Goal: Information Seeking & Learning: Check status

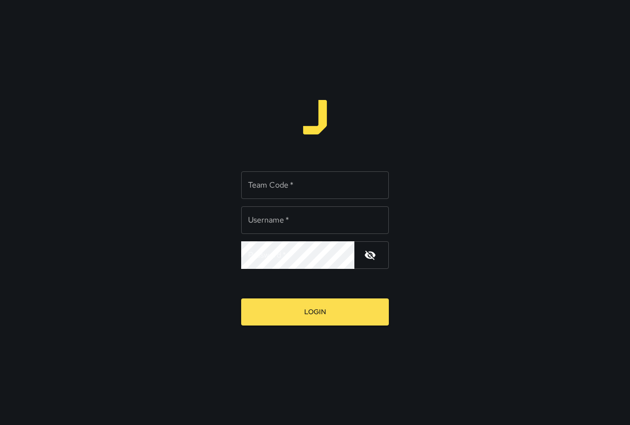
click at [311, 183] on input "Team Code   *" at bounding box center [315, 185] width 148 height 28
type input "****"
type input "*******"
click at [241, 298] on button "Login" at bounding box center [315, 311] width 148 height 27
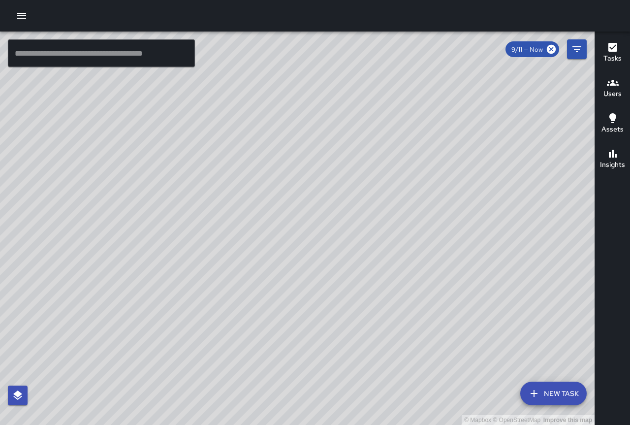
click at [17, 14] on icon "button" at bounding box center [22, 16] width 12 height 12
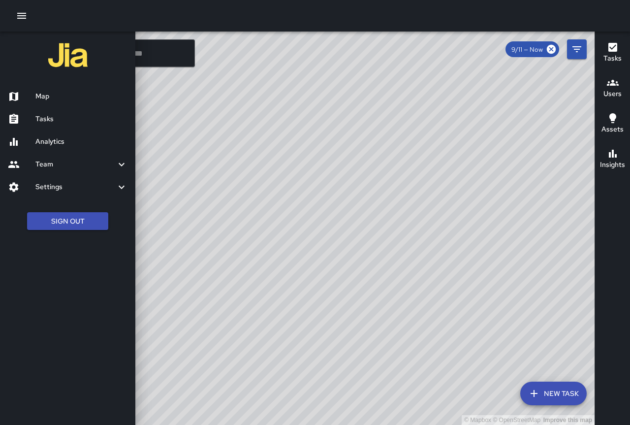
click at [77, 146] on h6 "Analytics" at bounding box center [81, 141] width 92 height 11
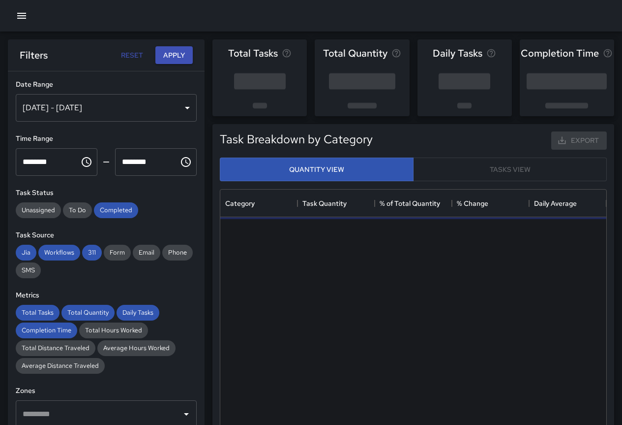
scroll to position [287, 379]
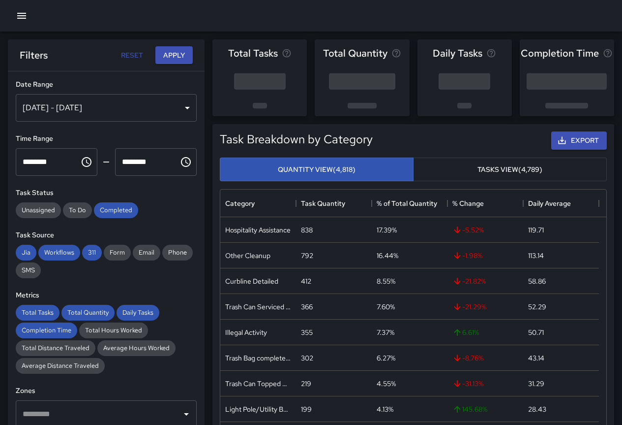
click at [112, 95] on div "[DATE] - [DATE]" at bounding box center [106, 108] width 181 height 28
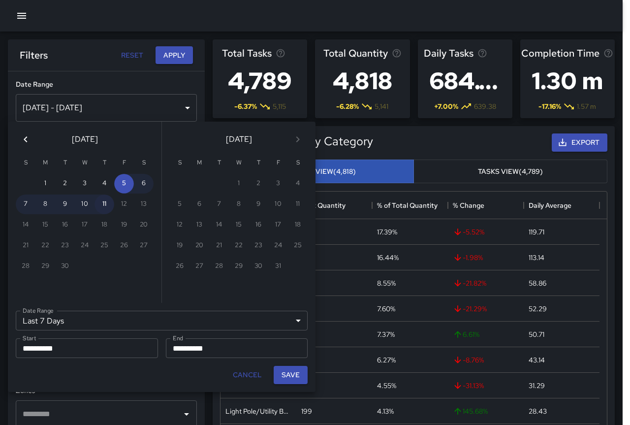
click at [103, 209] on button "11" at bounding box center [104, 204] width 20 height 20
type input "******"
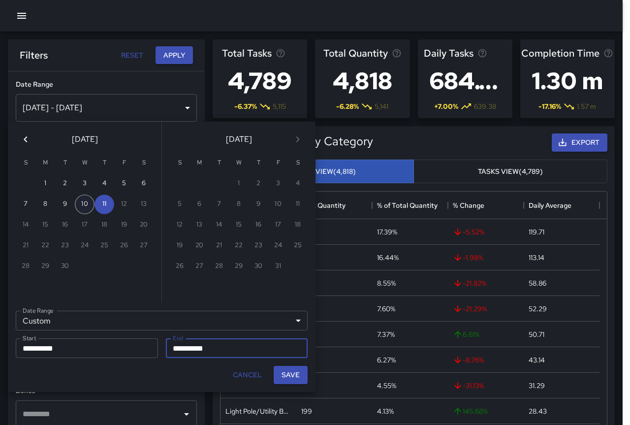
click at [81, 206] on button "10" at bounding box center [85, 204] width 20 height 20
type input "**********"
click at [81, 206] on button "10" at bounding box center [85, 204] width 20 height 20
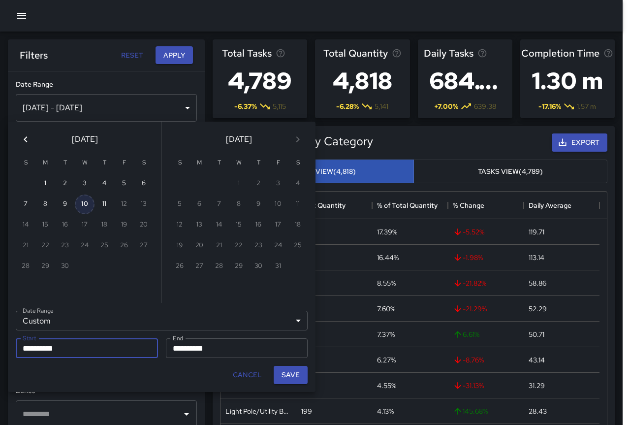
type input "**********"
click at [292, 378] on button "Save" at bounding box center [291, 375] width 34 height 18
type input "**********"
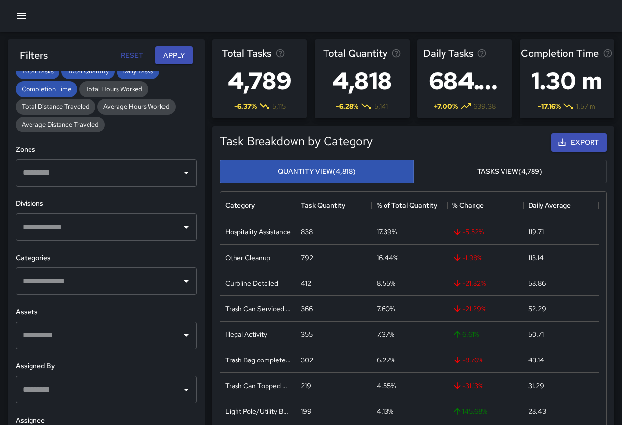
scroll to position [242, 0]
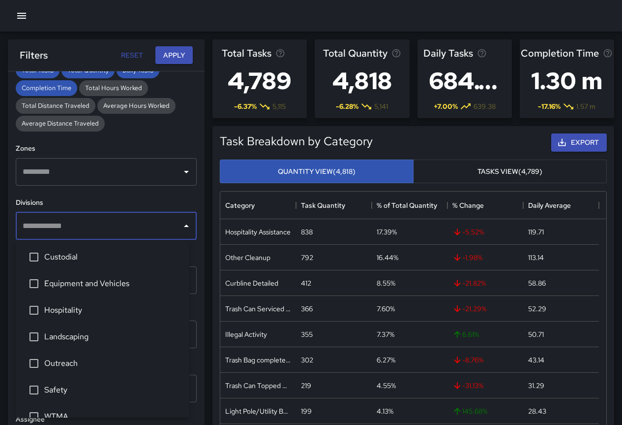
click at [168, 227] on input "text" at bounding box center [98, 225] width 157 height 19
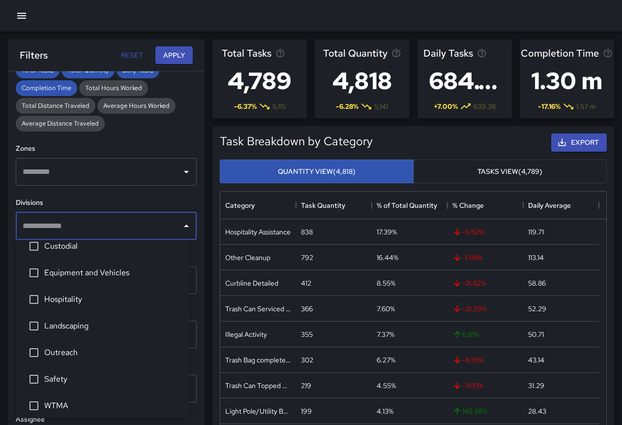
scroll to position [16, 0]
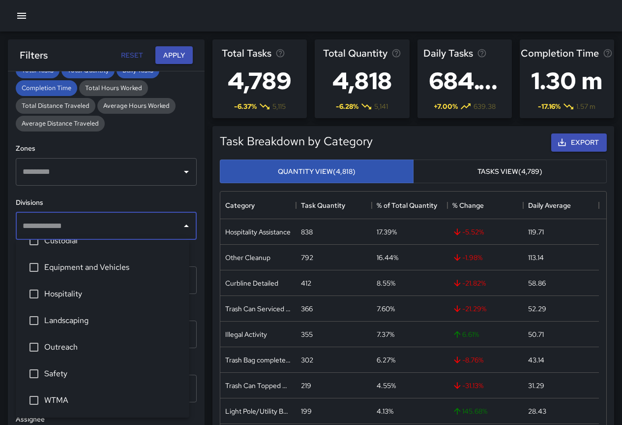
click at [138, 190] on div "**********" at bounding box center [106, 267] width 197 height 393
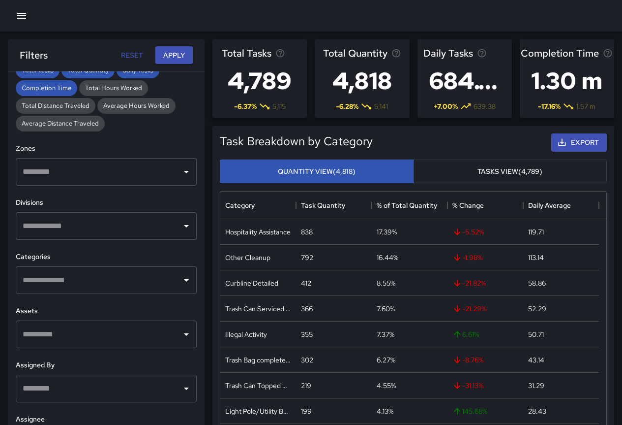
click at [149, 286] on input "text" at bounding box center [98, 280] width 157 height 19
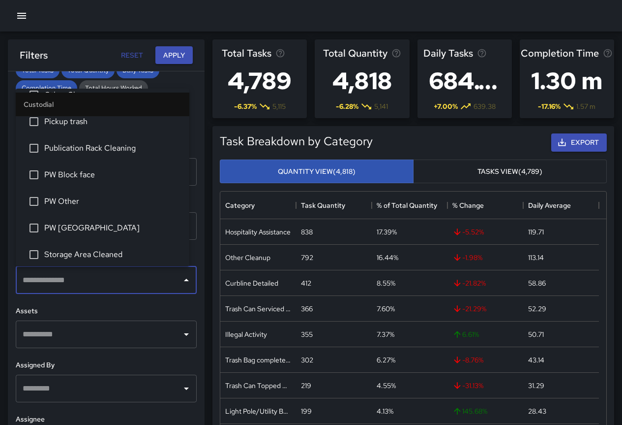
scroll to position [492, 0]
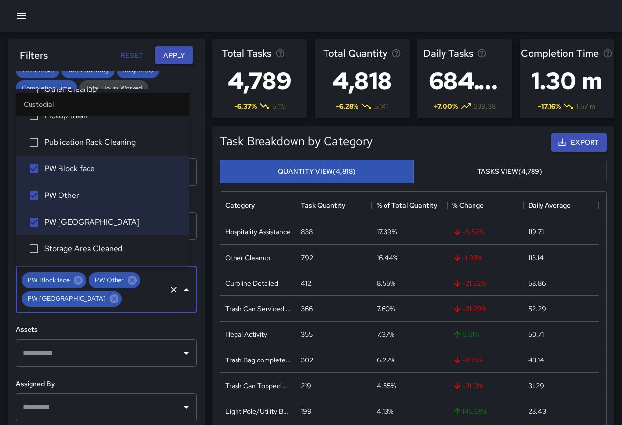
click at [180, 48] on button "Apply" at bounding box center [173, 55] width 37 height 18
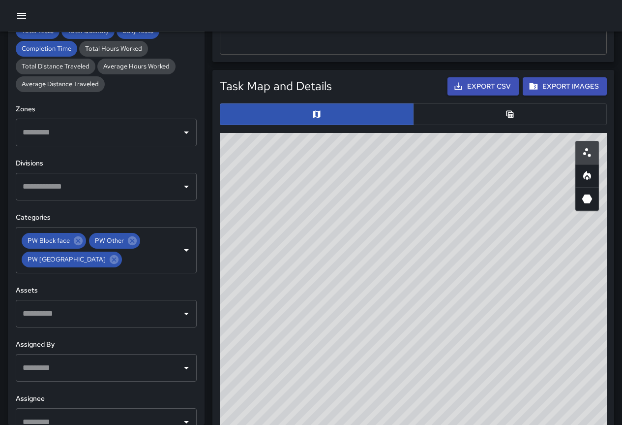
scroll to position [443, 0]
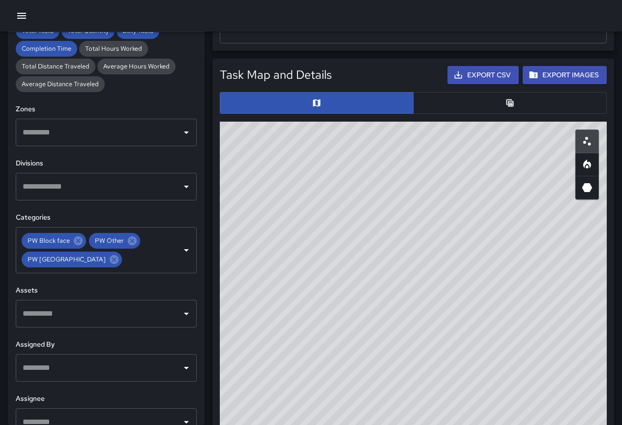
drag, startPoint x: 529, startPoint y: 98, endPoint x: 194, endPoint y: 147, distance: 339.0
click at [529, 98] on button "button" at bounding box center [510, 103] width 194 height 22
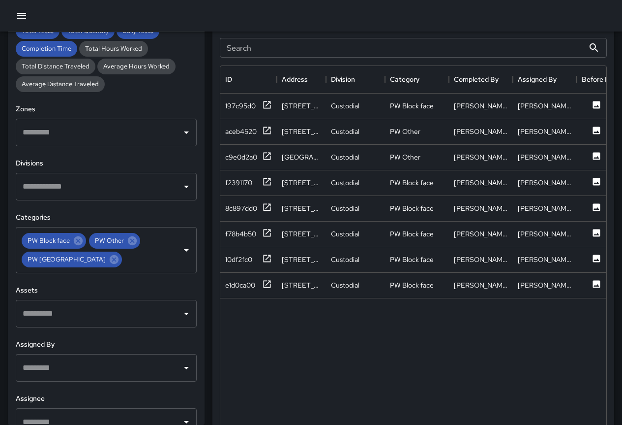
scroll to position [541, 0]
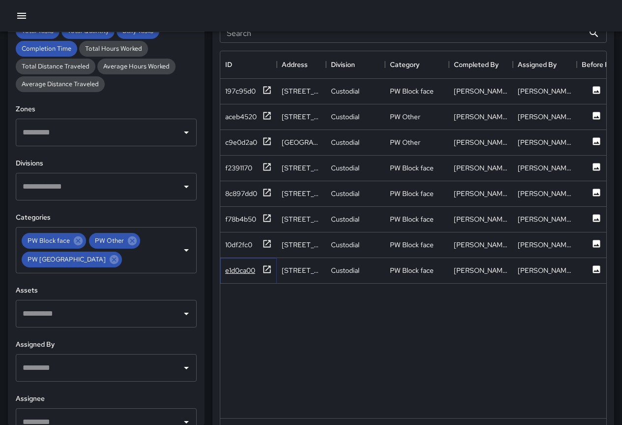
click at [237, 273] on div "e1d0ca00" at bounding box center [240, 270] width 30 height 10
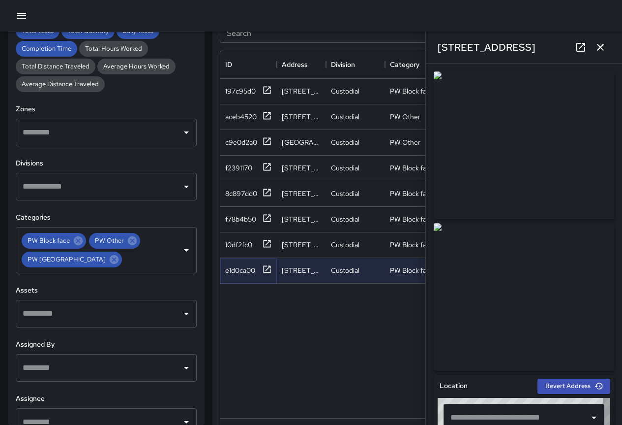
type input "**********"
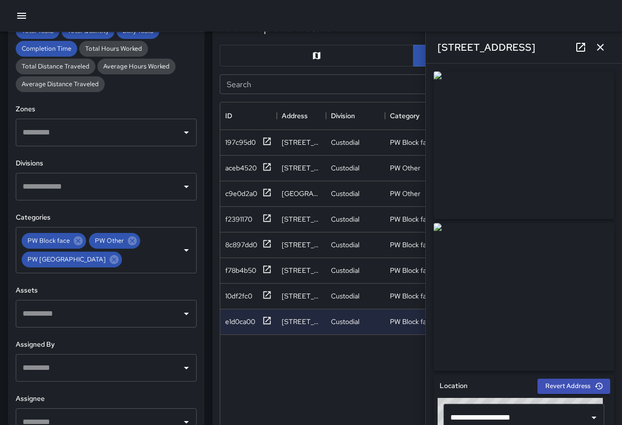
scroll to position [492, 0]
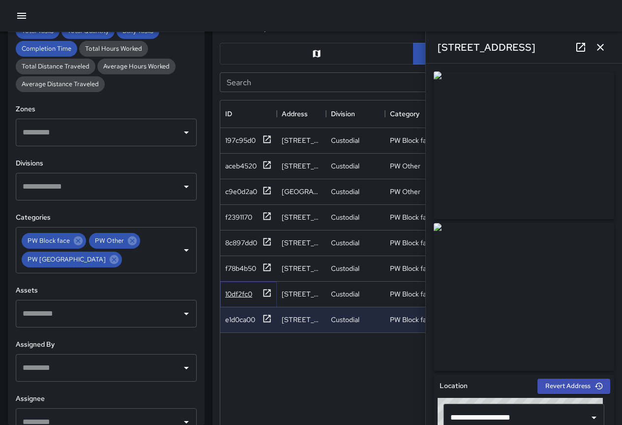
click at [252, 293] on div "10df2fc0" at bounding box center [238, 294] width 27 height 10
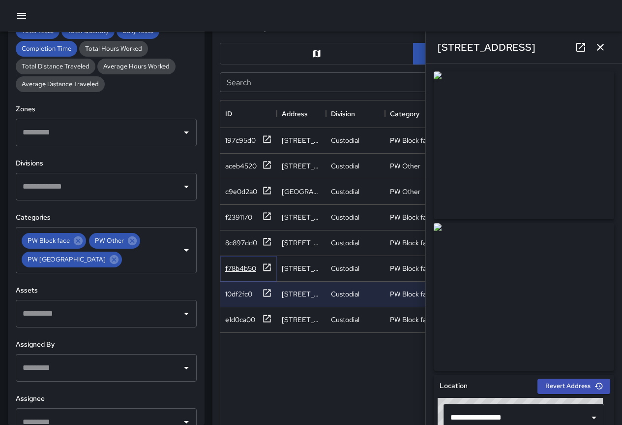
click at [244, 269] on div "f78b4b50" at bounding box center [240, 268] width 31 height 10
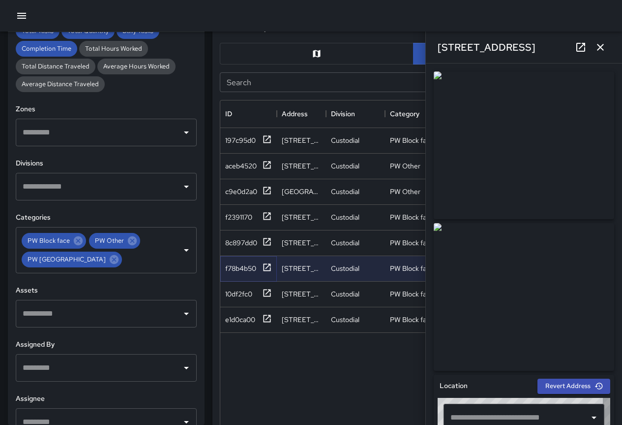
type input "**********"
click at [236, 241] on div "8c897dd0" at bounding box center [241, 243] width 32 height 10
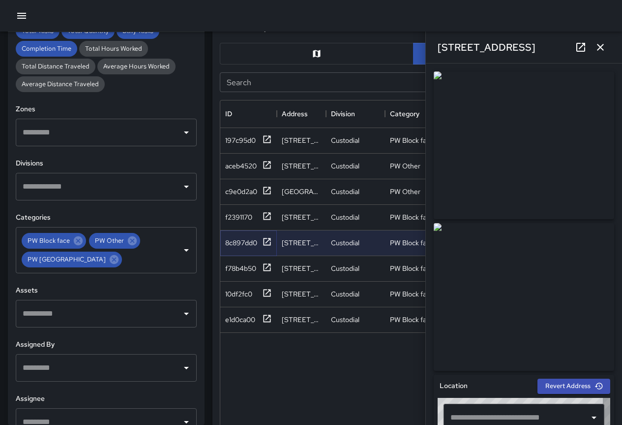
type input "**********"
click at [247, 217] on div "f2391170" at bounding box center [238, 217] width 27 height 10
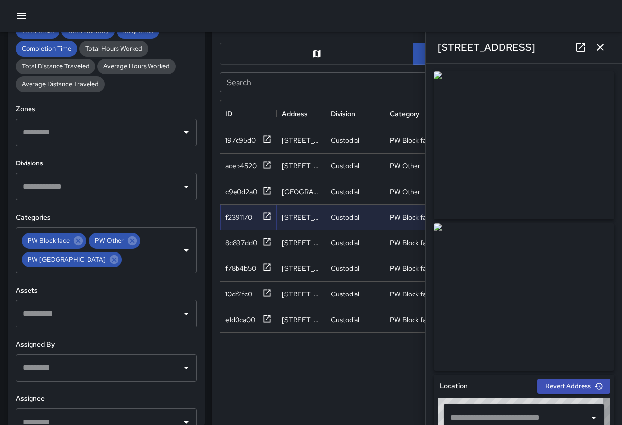
type input "**********"
click at [235, 194] on div "c9e0d2a0" at bounding box center [241, 191] width 32 height 10
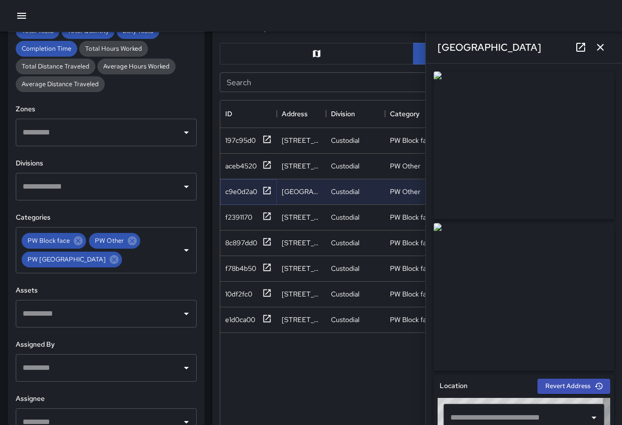
type input "**********"
drag, startPoint x: 255, startPoint y: 162, endPoint x: 389, endPoint y: 122, distance: 140.1
click at [255, 162] on div "aceb4520" at bounding box center [240, 166] width 31 height 10
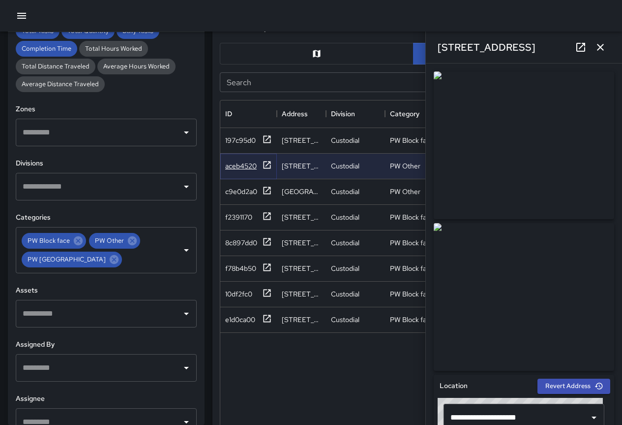
click at [239, 163] on div "aceb4520" at bounding box center [240, 166] width 31 height 10
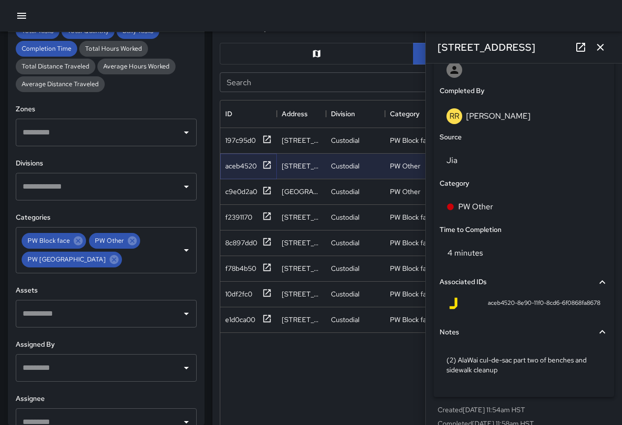
scroll to position [603, 0]
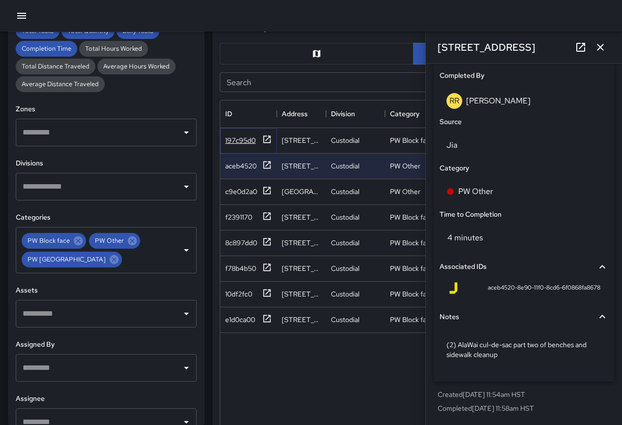
click at [254, 137] on div "197c95d0" at bounding box center [240, 140] width 31 height 10
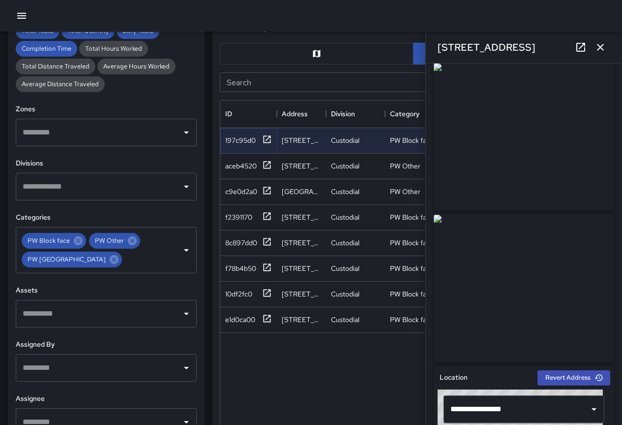
scroll to position [0, 0]
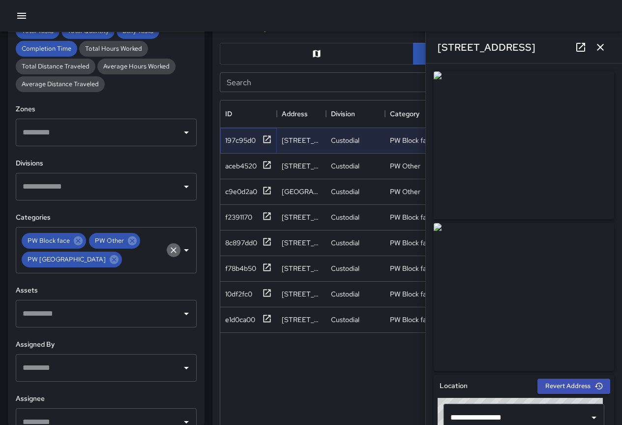
click at [169, 249] on icon "Clear" at bounding box center [174, 250] width 10 height 10
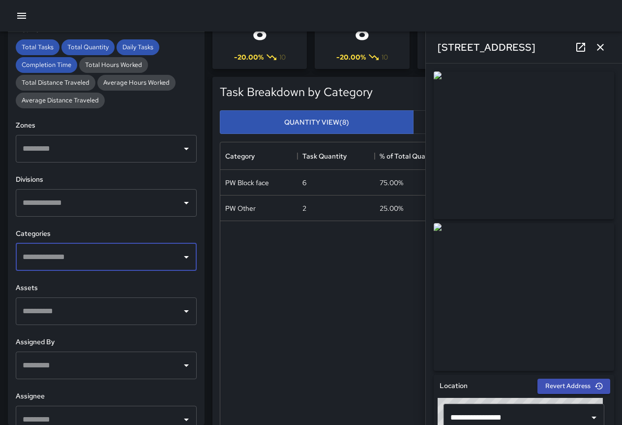
scroll to position [242, 0]
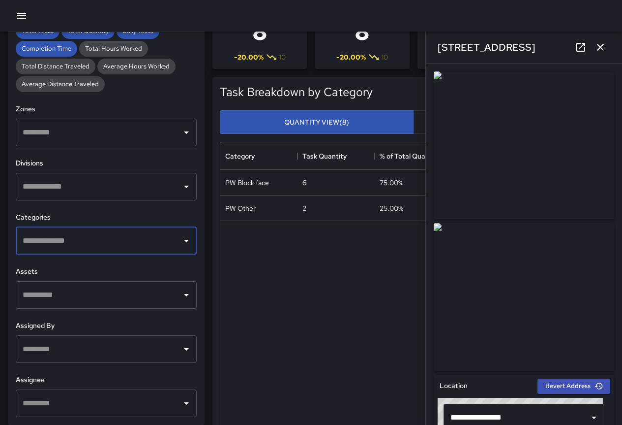
click at [78, 245] on input "text" at bounding box center [98, 240] width 157 height 19
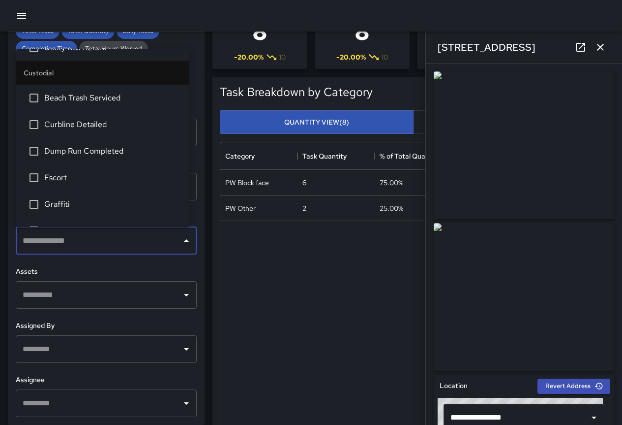
scroll to position [246, 0]
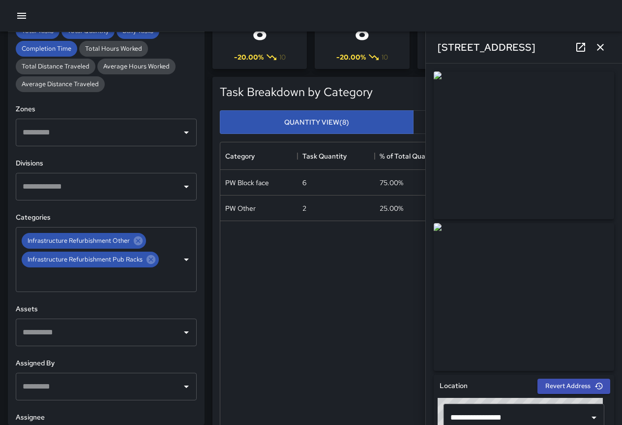
click at [10, 69] on div "**********" at bounding box center [106, 228] width 197 height 393
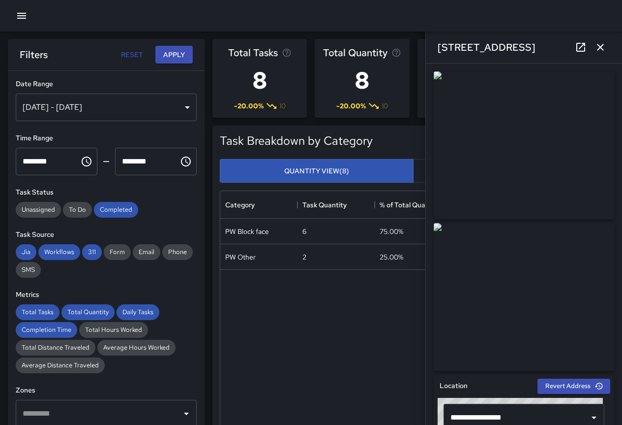
scroll to position [0, 0]
click at [167, 54] on button "Apply" at bounding box center [173, 55] width 37 height 18
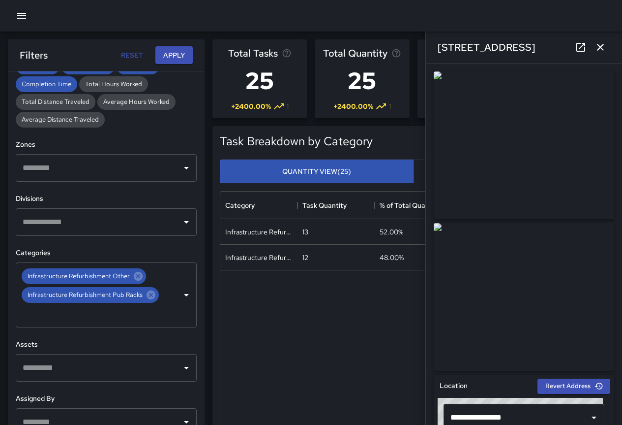
click at [170, 299] on icon "Clear" at bounding box center [174, 295] width 10 height 10
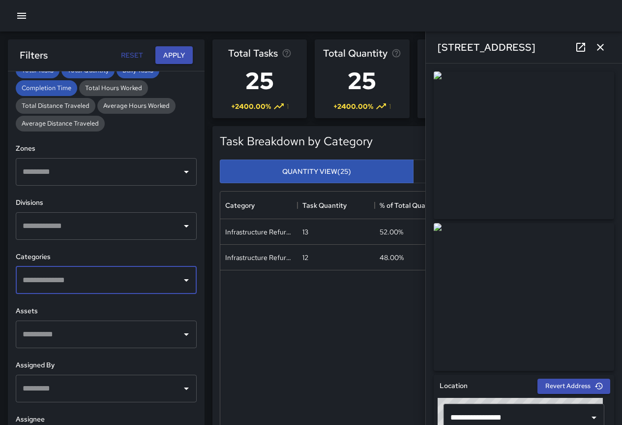
scroll to position [242, 0]
click at [181, 284] on icon "Open" at bounding box center [187, 280] width 12 height 12
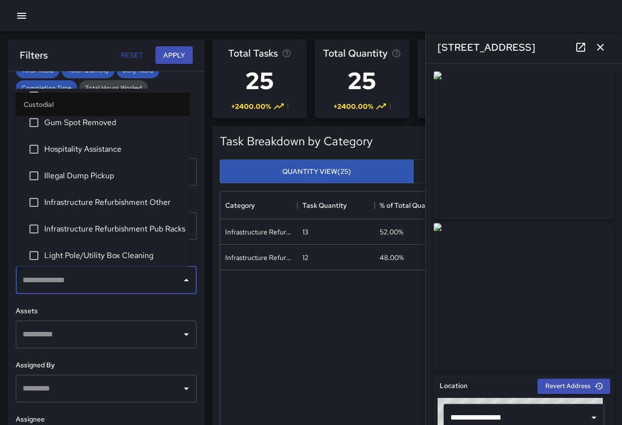
scroll to position [148, 0]
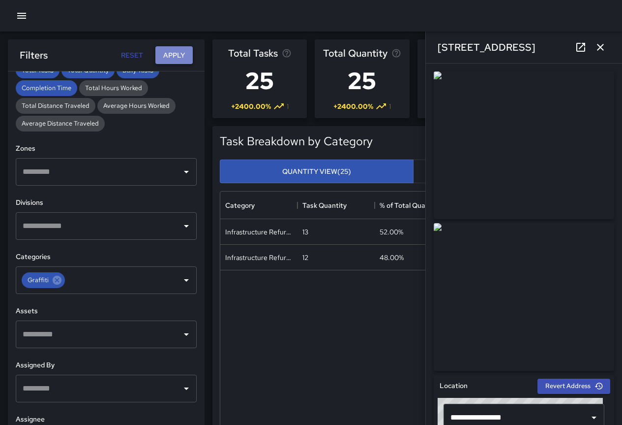
click at [168, 52] on button "Apply" at bounding box center [173, 55] width 37 height 18
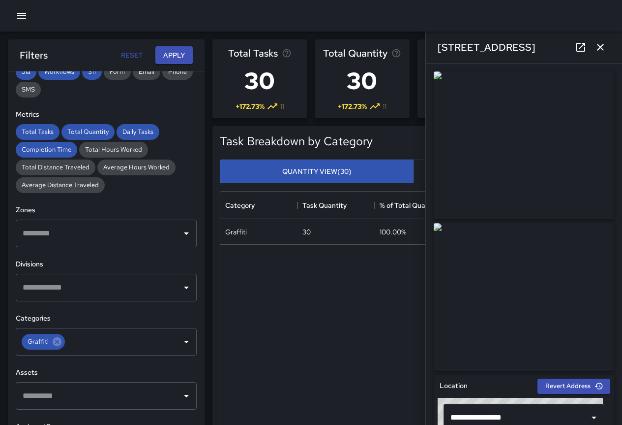
scroll to position [197, 0]
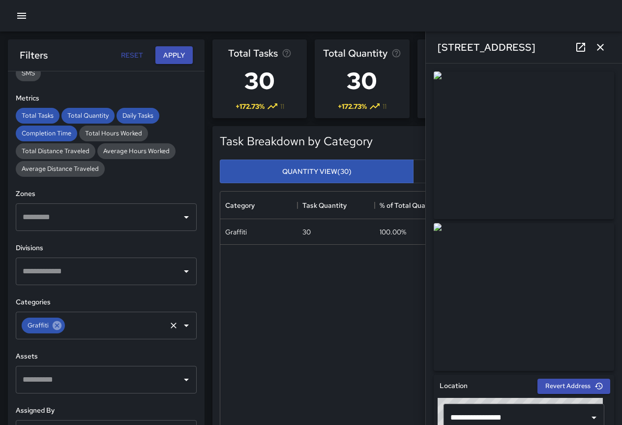
click at [59, 325] on icon at bounding box center [57, 325] width 9 height 9
click at [181, 327] on icon "Open" at bounding box center [187, 325] width 12 height 12
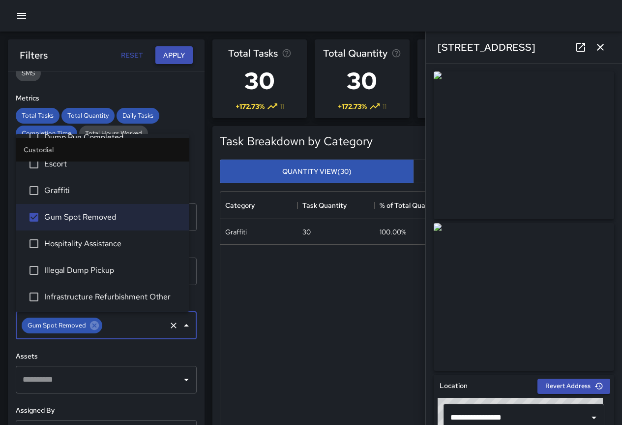
click at [165, 55] on button "Apply" at bounding box center [173, 55] width 37 height 18
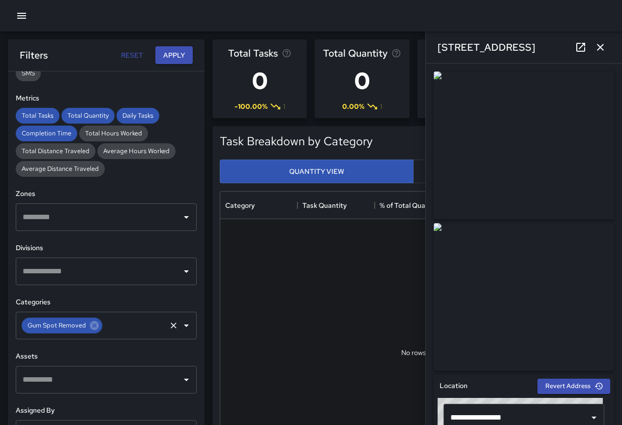
click at [171, 327] on icon "Clear" at bounding box center [174, 325] width 6 height 6
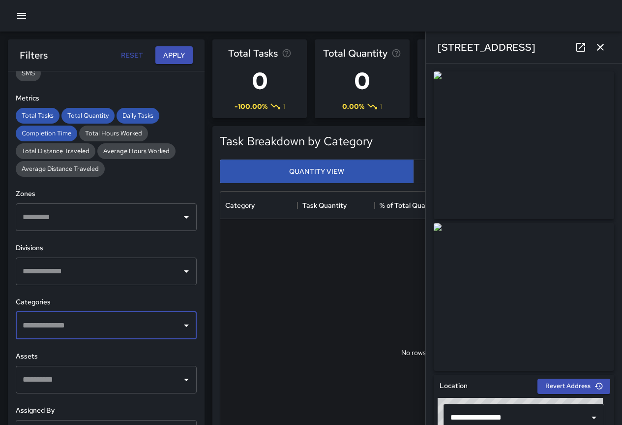
click at [146, 329] on input "text" at bounding box center [98, 325] width 157 height 19
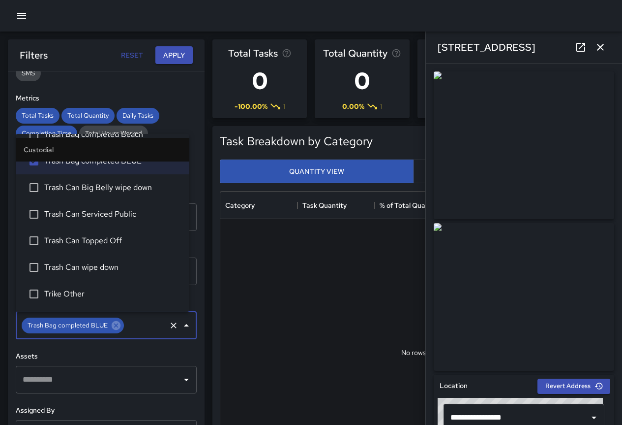
scroll to position [689, 0]
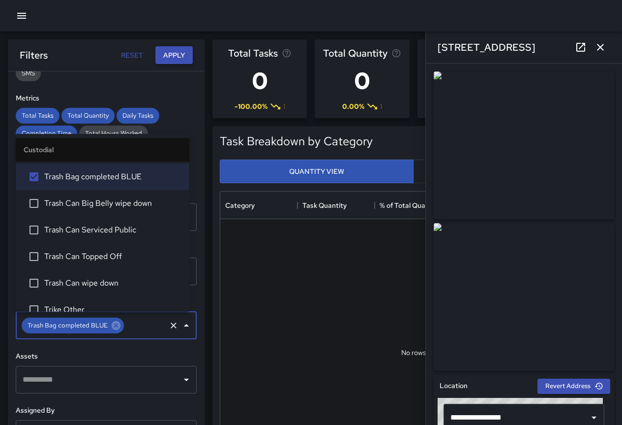
click at [181, 52] on button "Apply" at bounding box center [173, 55] width 37 height 18
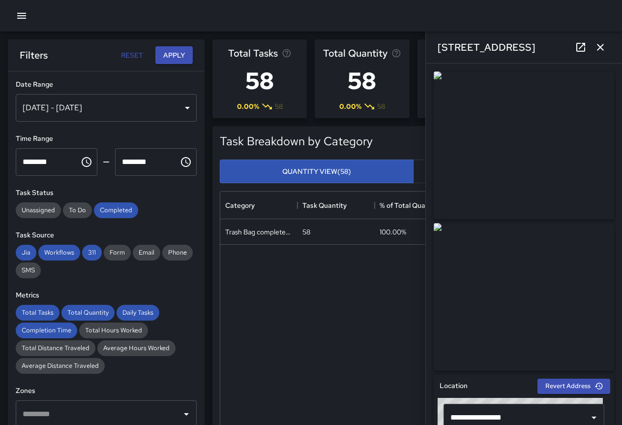
scroll to position [197, 0]
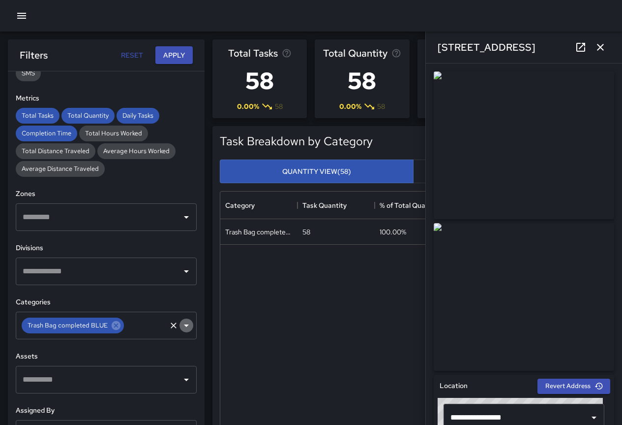
click at [184, 325] on icon "Open" at bounding box center [186, 325] width 5 height 2
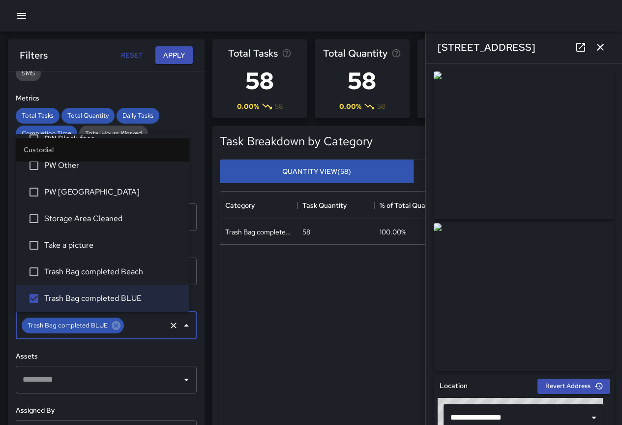
scroll to position [616, 0]
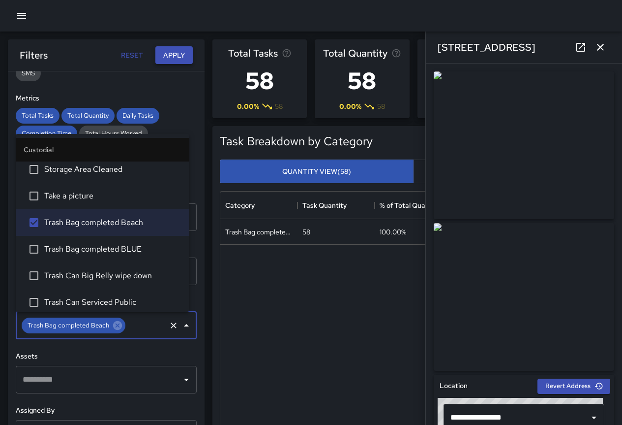
click at [177, 53] on button "Apply" at bounding box center [173, 55] width 37 height 18
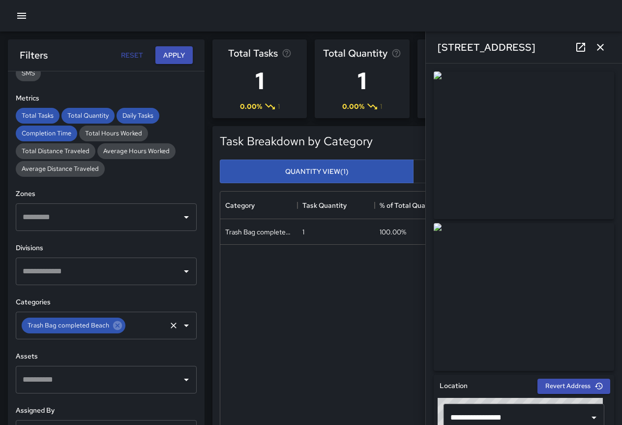
click at [141, 326] on input "text" at bounding box center [146, 325] width 38 height 19
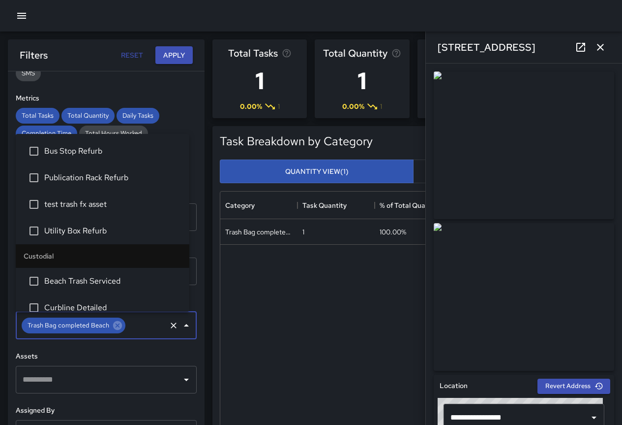
scroll to position [541, 0]
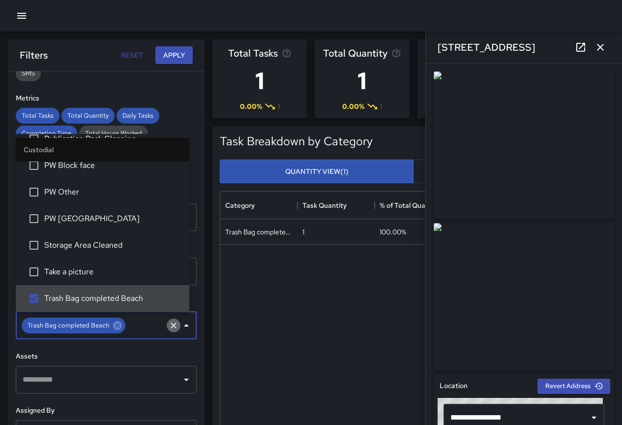
click at [169, 328] on icon "Clear" at bounding box center [174, 325] width 10 height 10
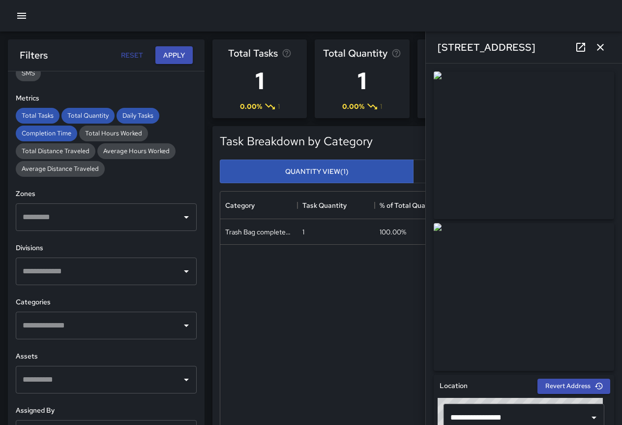
click at [92, 275] on input "text" at bounding box center [98, 271] width 157 height 19
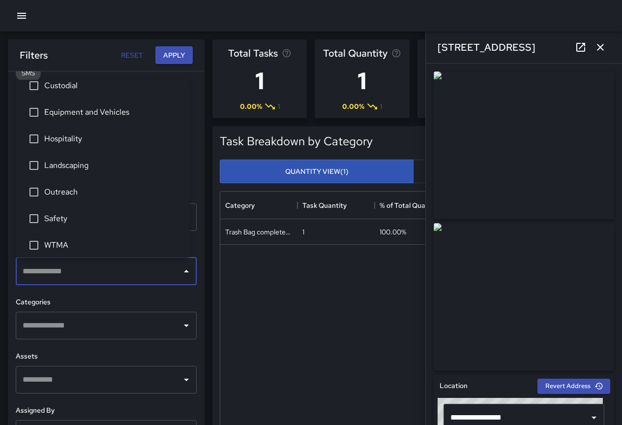
scroll to position [16, 0]
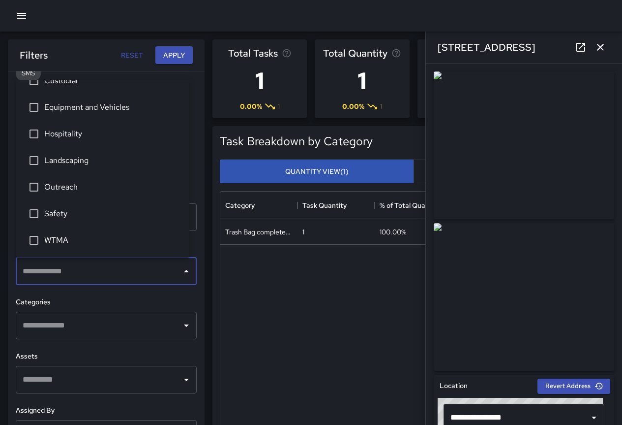
click at [181, 320] on icon "Open" at bounding box center [187, 325] width 12 height 12
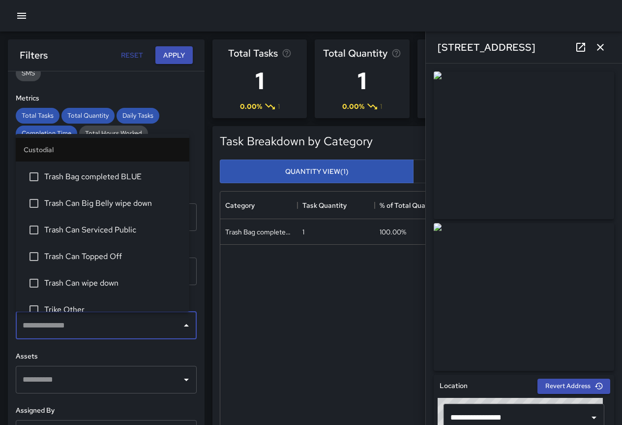
scroll to position [787, 0]
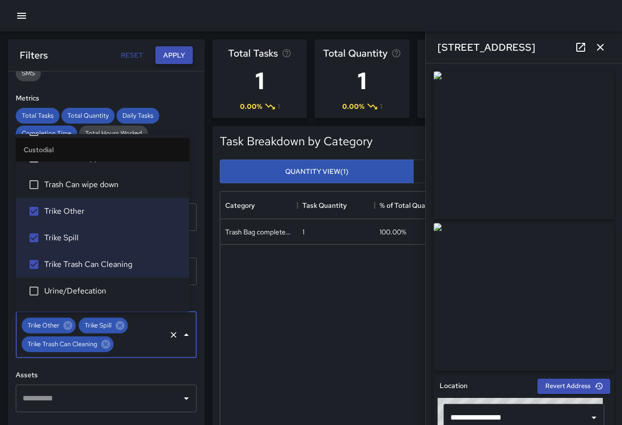
click at [169, 52] on button "Apply" at bounding box center [173, 55] width 37 height 18
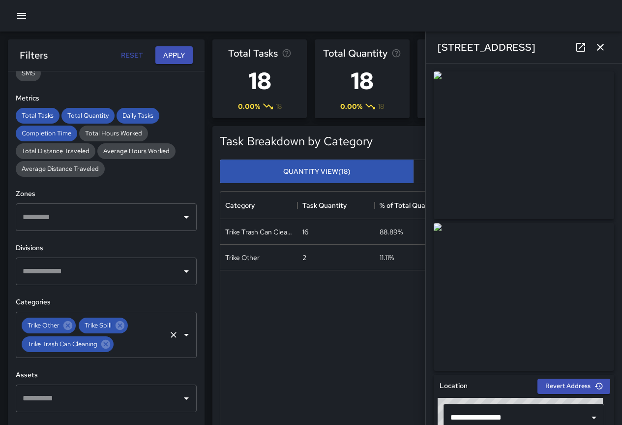
click at [169, 333] on icon "Clear" at bounding box center [174, 335] width 10 height 10
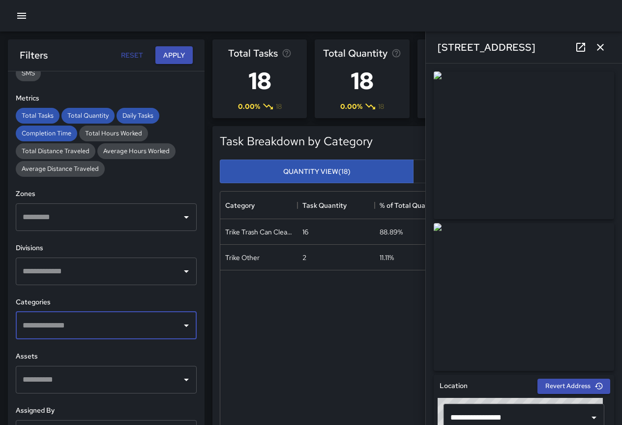
click at [129, 293] on div "**********" at bounding box center [106, 267] width 197 height 393
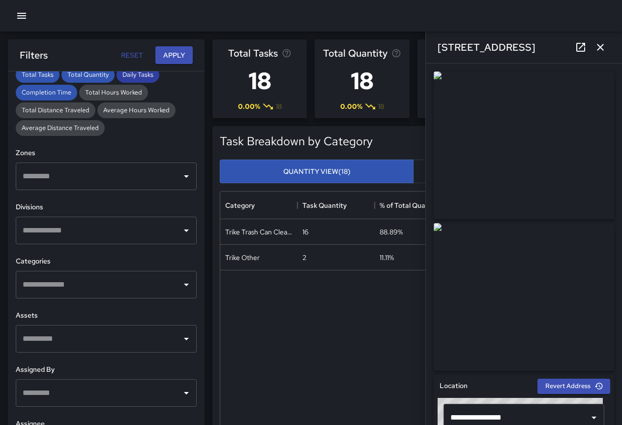
scroll to position [242, 0]
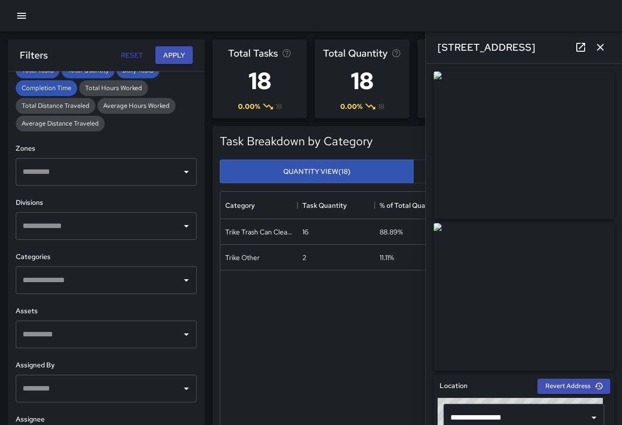
click at [120, 277] on input "text" at bounding box center [98, 280] width 157 height 19
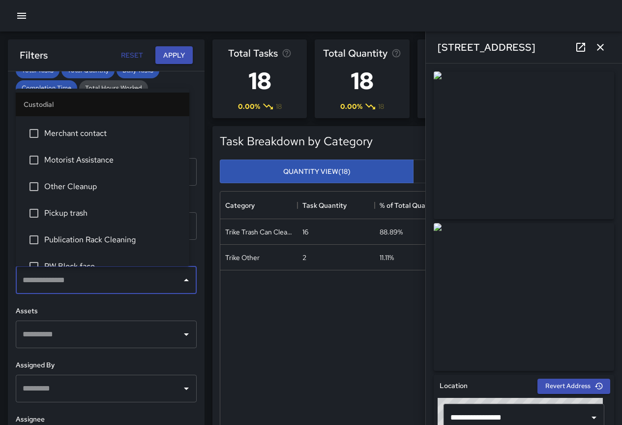
scroll to position [394, 0]
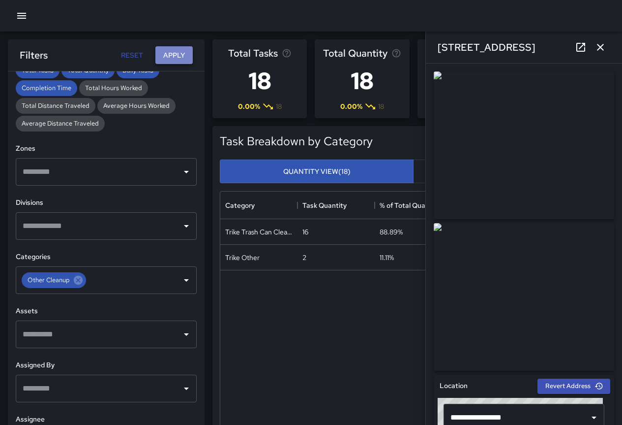
click at [182, 59] on button "Apply" at bounding box center [173, 55] width 37 height 18
click at [169, 280] on icon "Clear" at bounding box center [174, 280] width 10 height 10
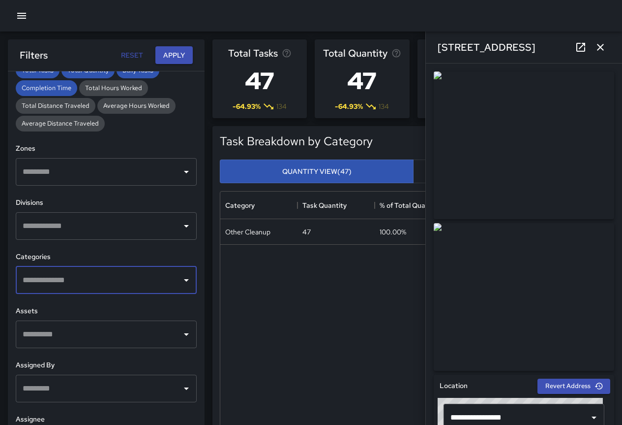
click at [184, 280] on icon "Open" at bounding box center [186, 280] width 5 height 2
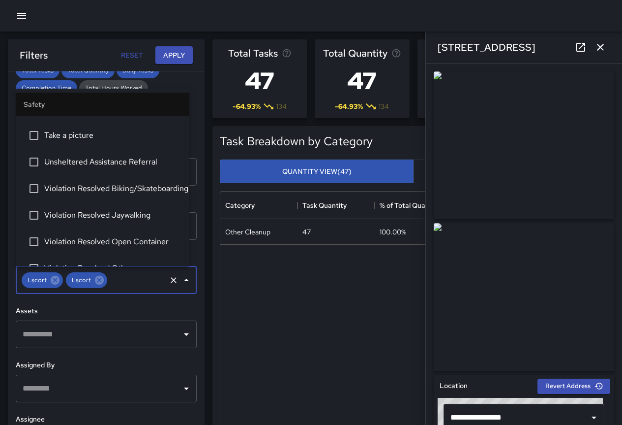
scroll to position [3149, 0]
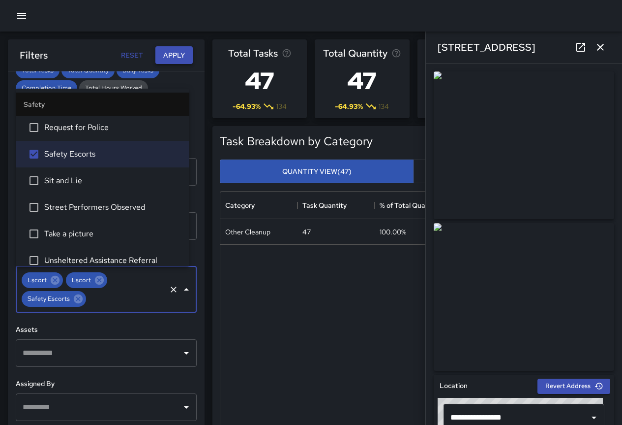
click at [181, 51] on button "Apply" at bounding box center [173, 55] width 37 height 18
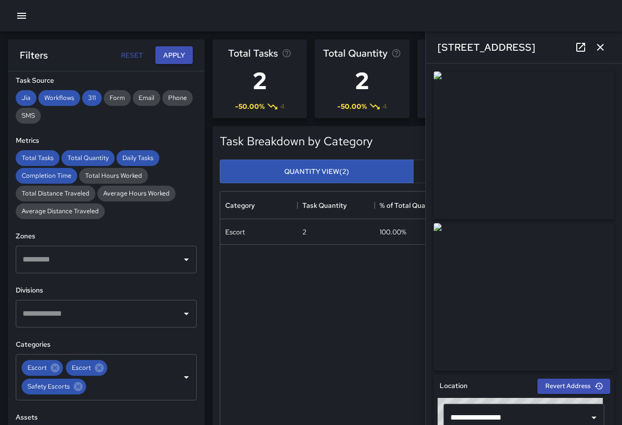
scroll to position [0, 0]
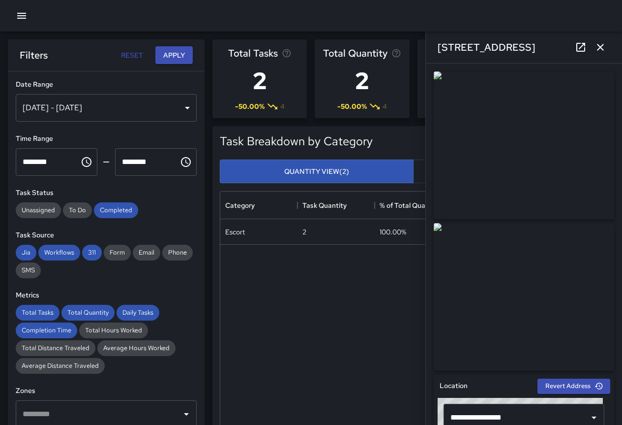
click at [152, 105] on div "[DATE] - [DATE]" at bounding box center [106, 108] width 181 height 28
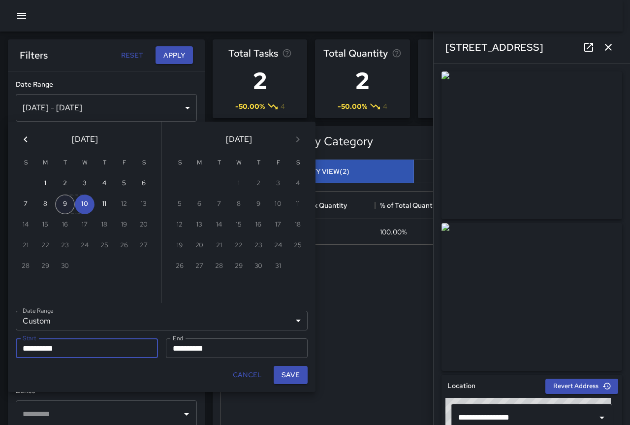
click at [74, 204] on button "9" at bounding box center [65, 204] width 20 height 20
type input "**********"
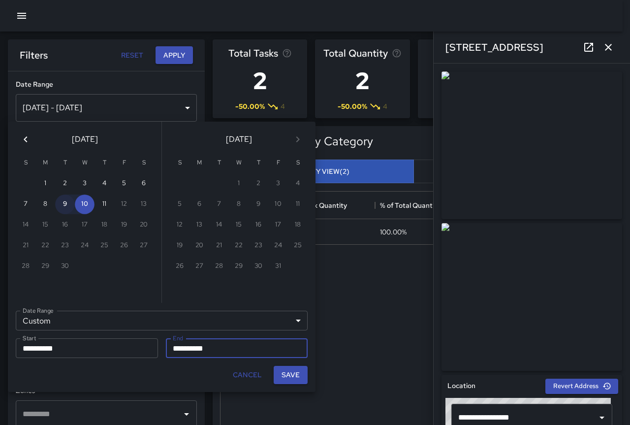
click at [74, 204] on button "9" at bounding box center [65, 204] width 20 height 20
type input "**********"
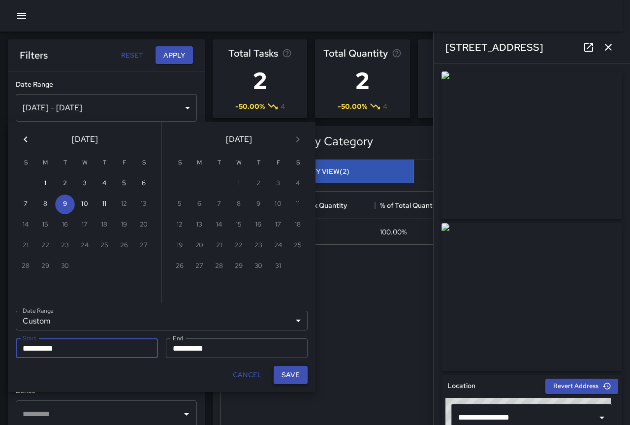
click at [292, 377] on button "Save" at bounding box center [291, 375] width 34 height 18
type input "**********"
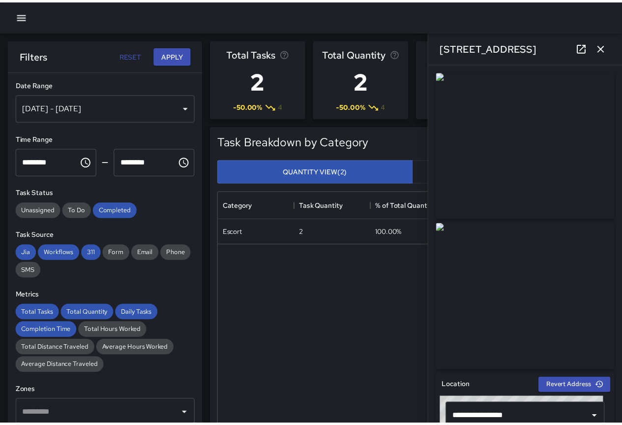
scroll to position [8, 8]
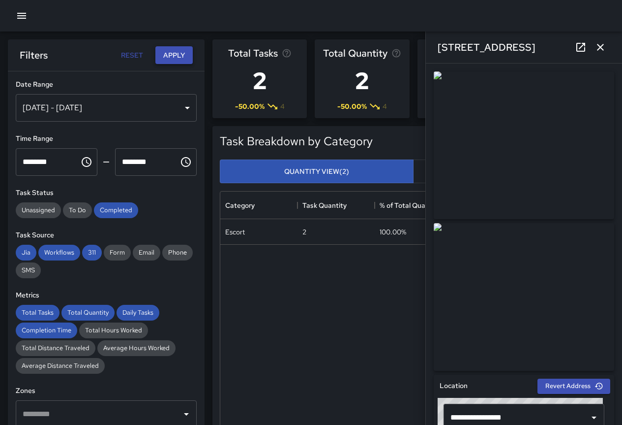
click at [163, 57] on button "Apply" at bounding box center [173, 55] width 37 height 18
click at [119, 104] on div "[DATE] - [DATE]" at bounding box center [106, 108] width 181 height 28
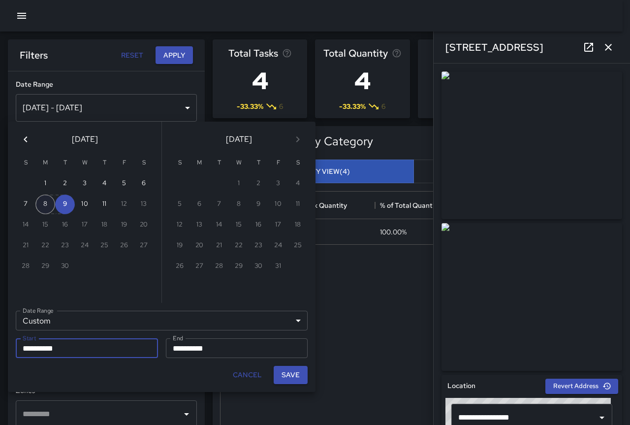
click at [52, 204] on button "8" at bounding box center [45, 204] width 20 height 20
type input "**********"
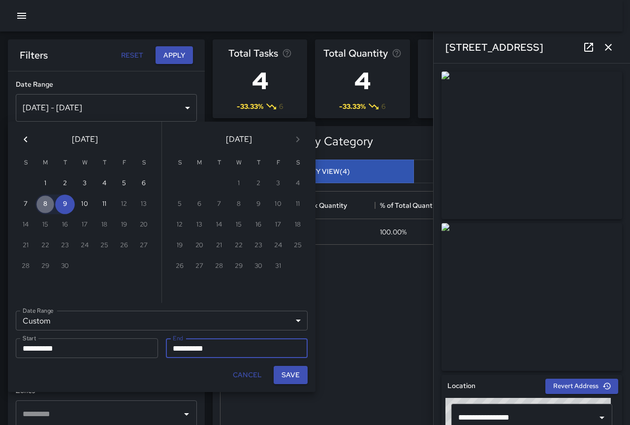
click at [52, 204] on button "8" at bounding box center [45, 204] width 20 height 20
type input "**********"
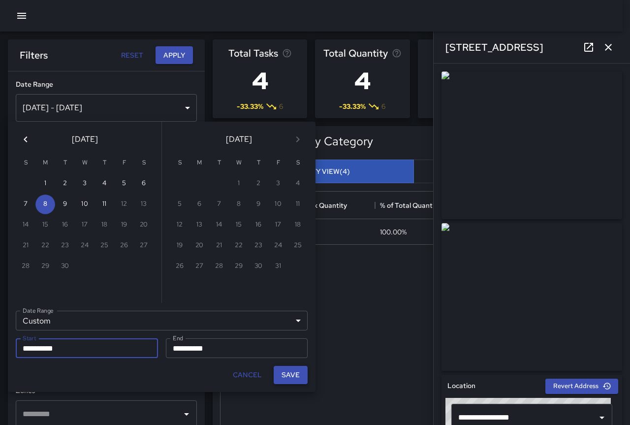
click at [290, 372] on button "Save" at bounding box center [291, 375] width 34 height 18
type input "**********"
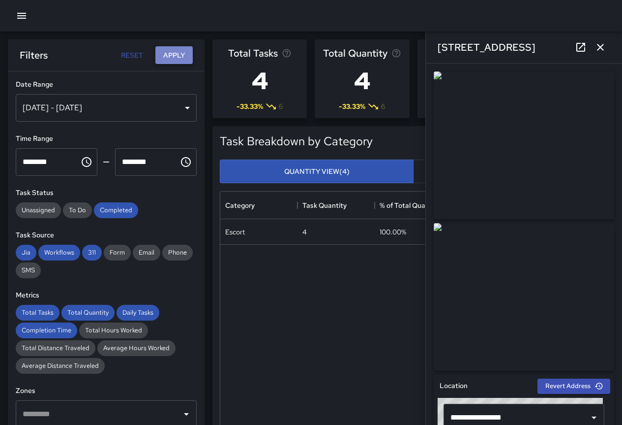
click at [172, 50] on button "Apply" at bounding box center [173, 55] width 37 height 18
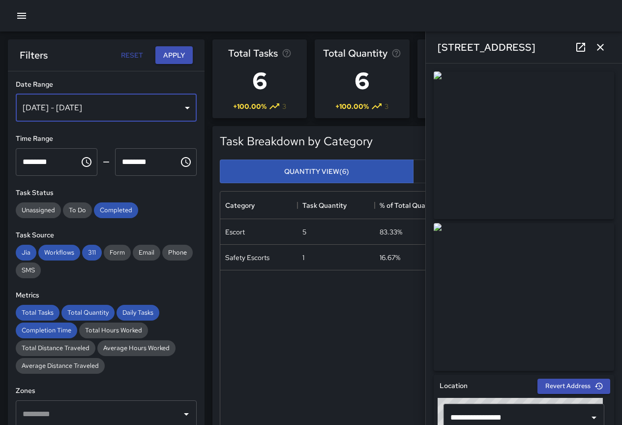
click at [164, 113] on div "[DATE] - [DATE]" at bounding box center [106, 108] width 181 height 28
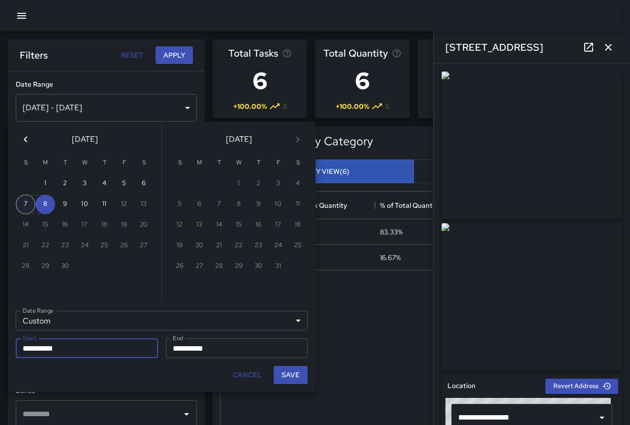
click at [27, 206] on button "7" at bounding box center [26, 204] width 20 height 20
type input "**********"
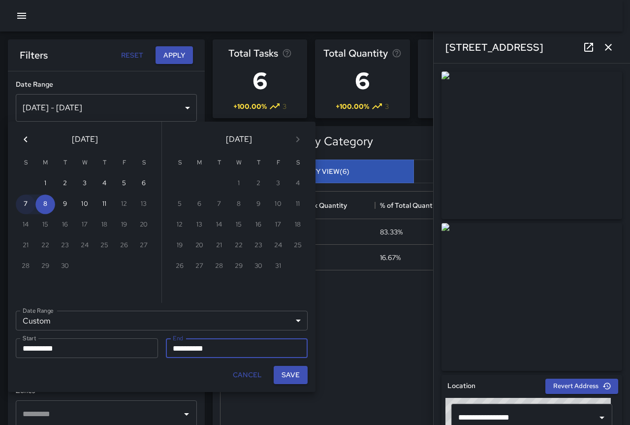
click at [27, 206] on button "7" at bounding box center [26, 204] width 20 height 20
type input "**********"
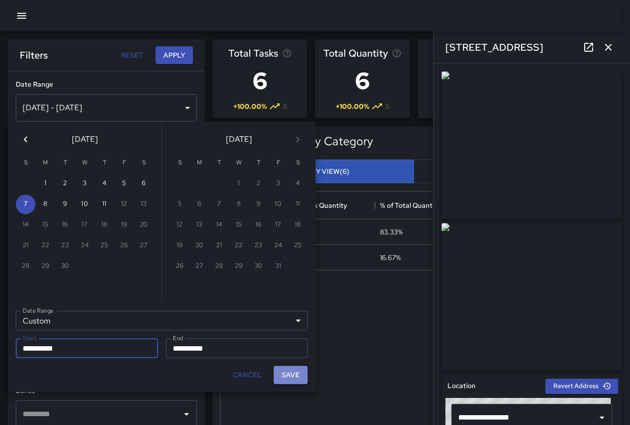
click at [288, 369] on button "Save" at bounding box center [291, 375] width 34 height 18
type input "**********"
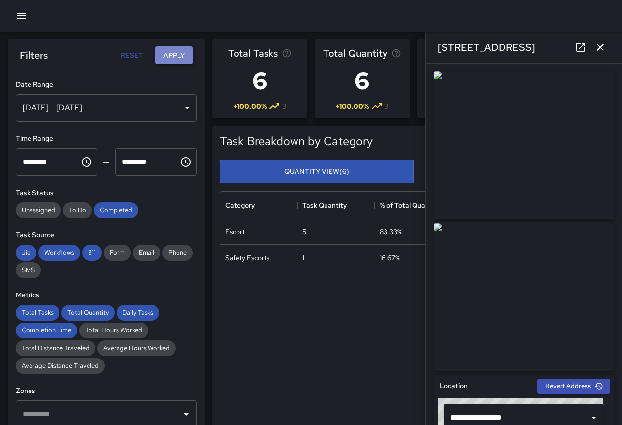
click at [165, 53] on button "Apply" at bounding box center [173, 55] width 37 height 18
click at [168, 106] on div "[DATE] - [DATE]" at bounding box center [106, 108] width 181 height 28
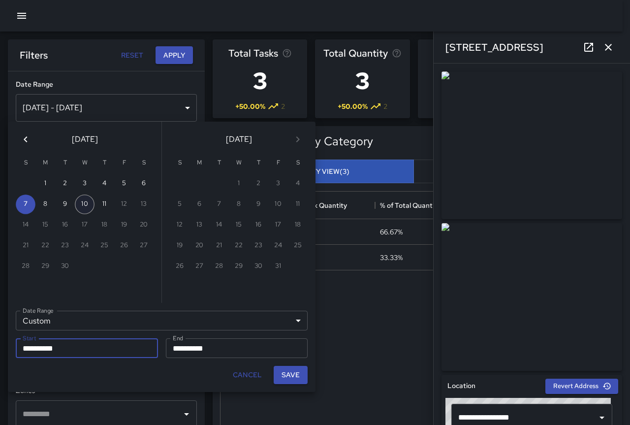
click at [87, 206] on button "10" at bounding box center [85, 204] width 20 height 20
type input "**********"
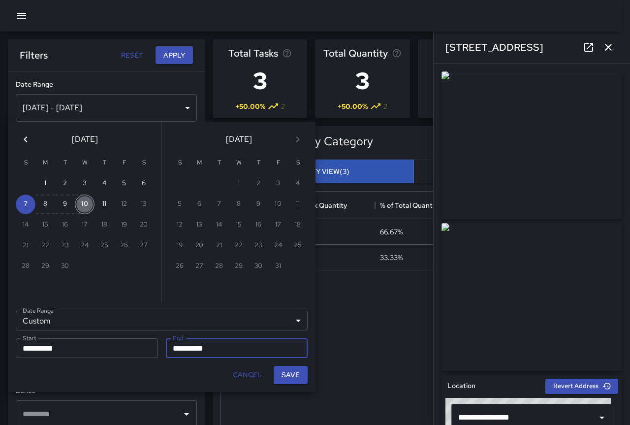
click at [87, 206] on button "10" at bounding box center [85, 204] width 20 height 20
type input "**********"
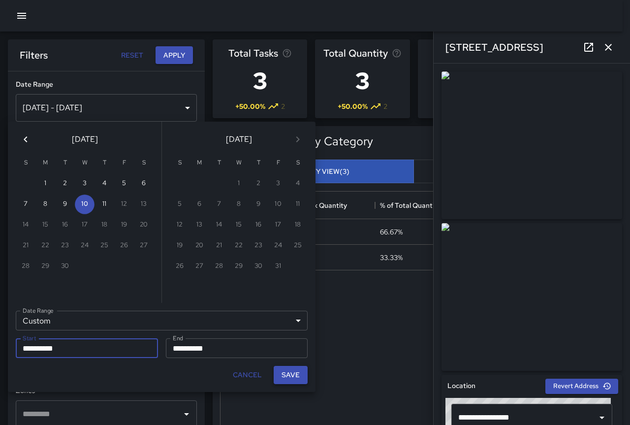
click at [288, 372] on button "Save" at bounding box center [291, 375] width 34 height 18
type input "**********"
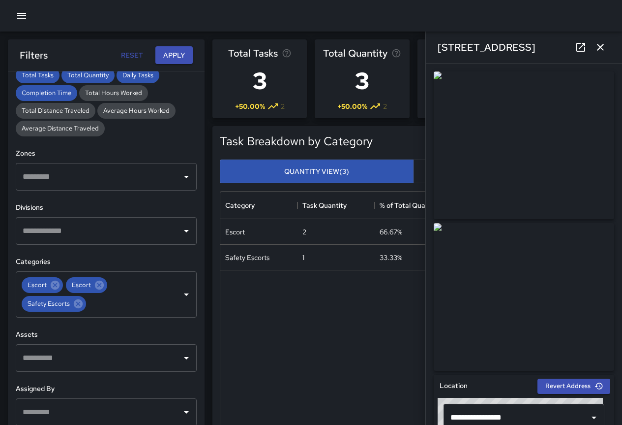
scroll to position [246, 0]
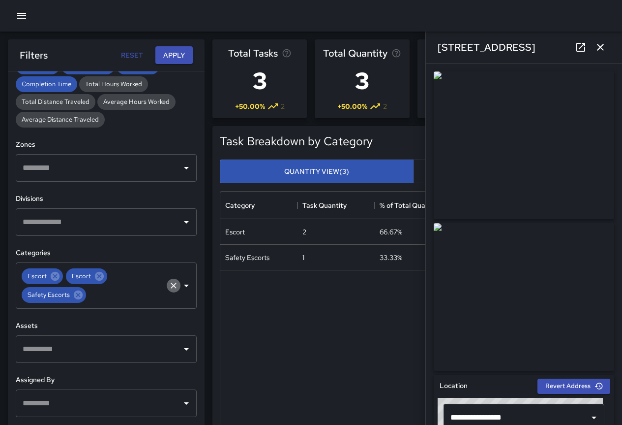
click at [169, 286] on icon "Clear" at bounding box center [174, 285] width 10 height 10
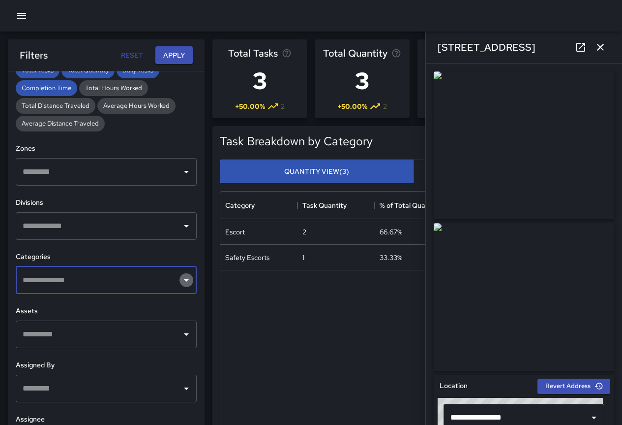
click at [181, 280] on icon "Open" at bounding box center [187, 280] width 12 height 12
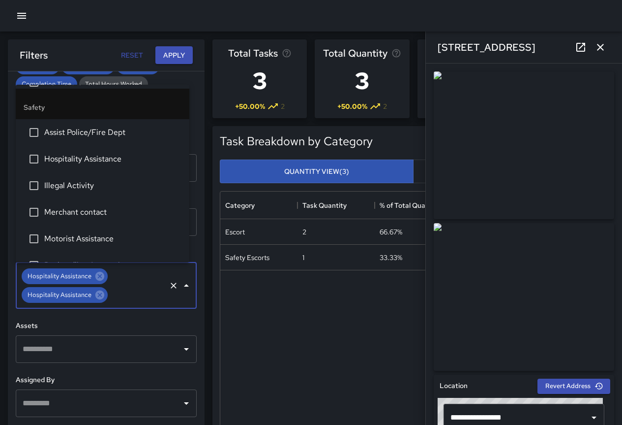
scroll to position [2706, 0]
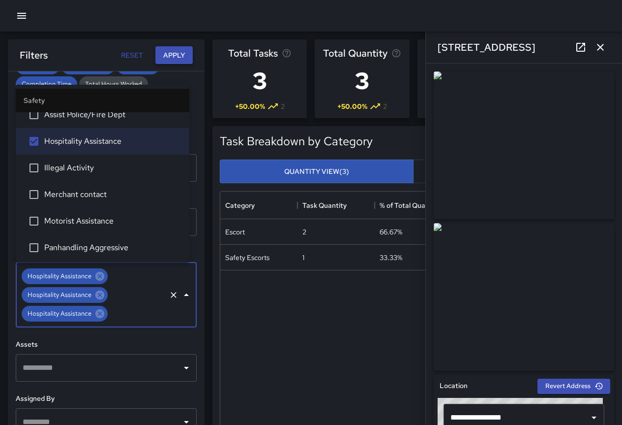
click at [171, 58] on button "Apply" at bounding box center [173, 55] width 37 height 18
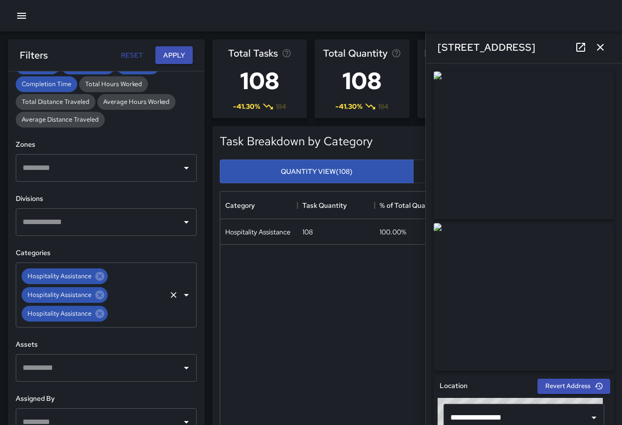
click at [171, 294] on icon "Clear" at bounding box center [174, 295] width 6 height 6
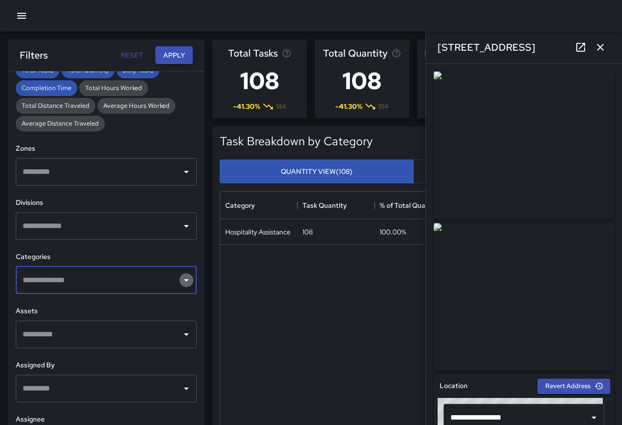
click at [182, 282] on icon "Open" at bounding box center [187, 280] width 12 height 12
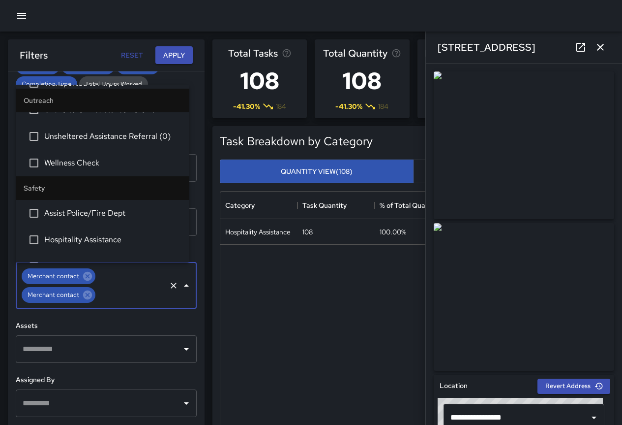
scroll to position [2706, 0]
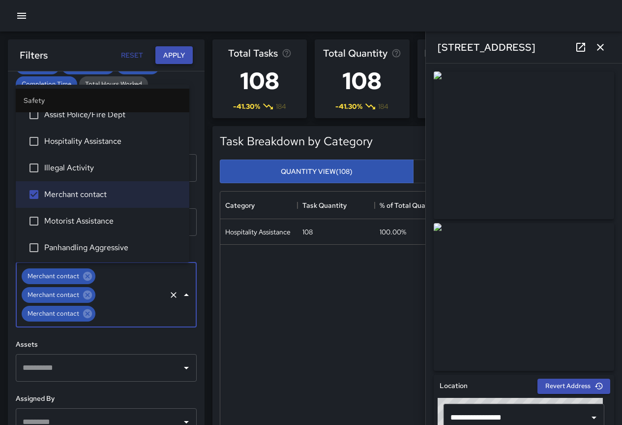
click at [181, 60] on button "Apply" at bounding box center [173, 55] width 37 height 18
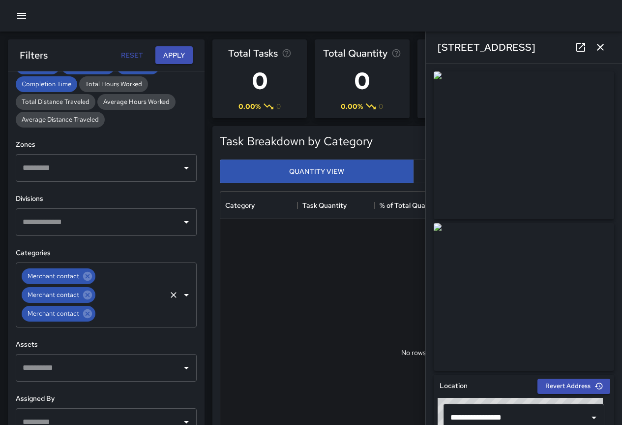
click at [181, 292] on icon "Open" at bounding box center [187, 295] width 12 height 12
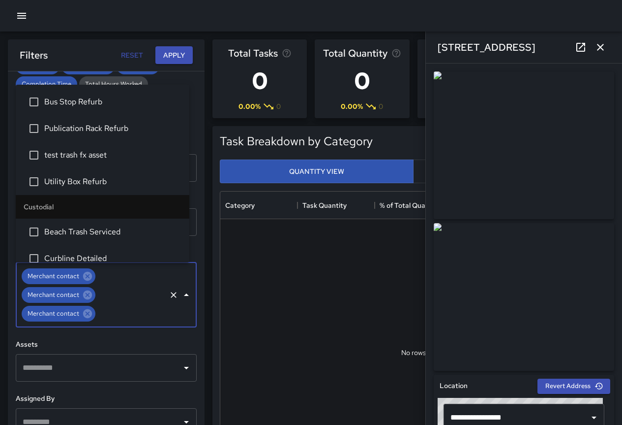
scroll to position [275, 0]
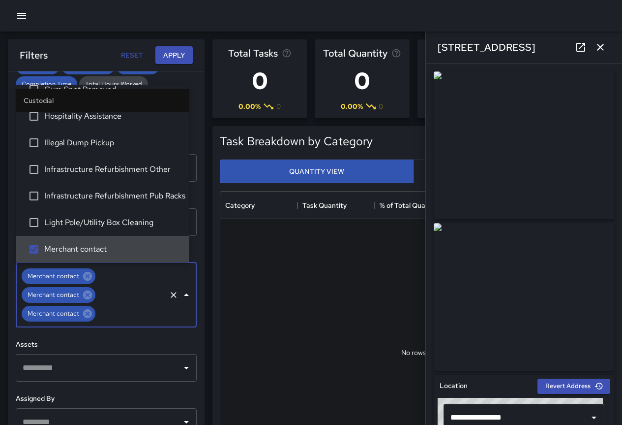
click at [171, 294] on icon "Clear" at bounding box center [174, 295] width 6 height 6
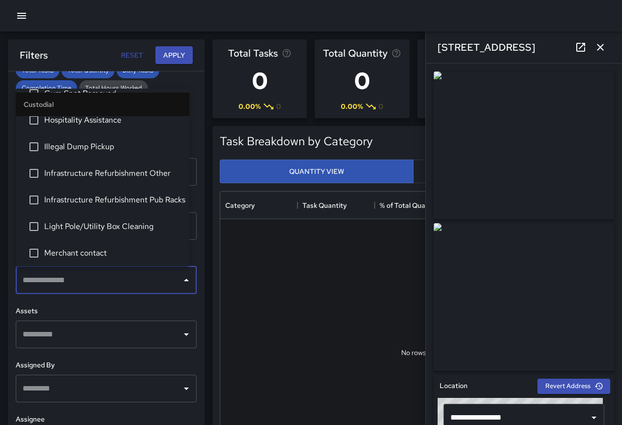
scroll to position [242, 0]
click at [181, 282] on icon "Close" at bounding box center [187, 280] width 12 height 12
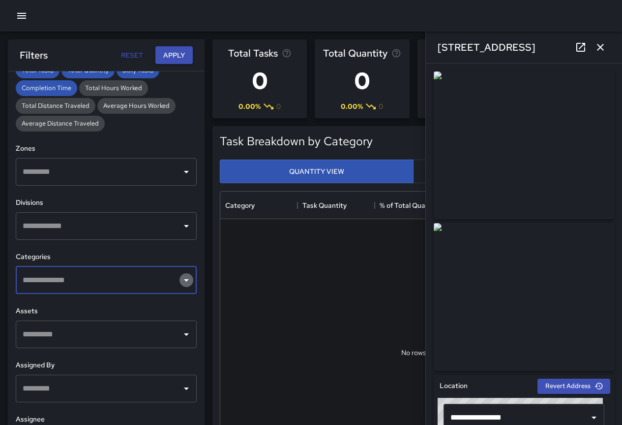
click at [181, 281] on icon "Open" at bounding box center [187, 280] width 12 height 12
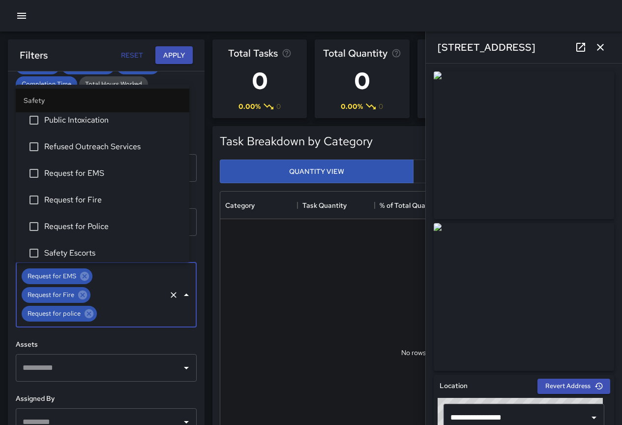
scroll to position [3050, 0]
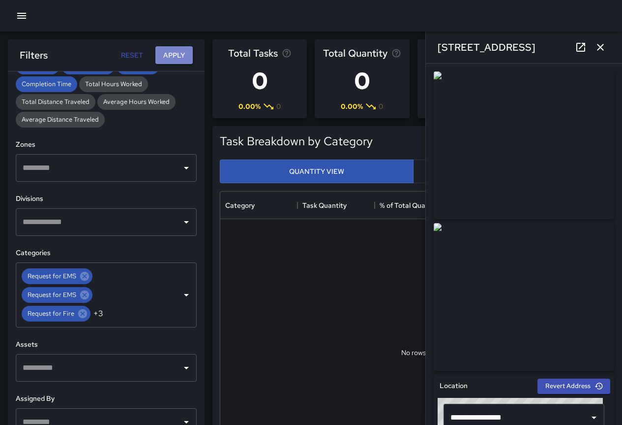
click at [171, 57] on button "Apply" at bounding box center [173, 55] width 37 height 18
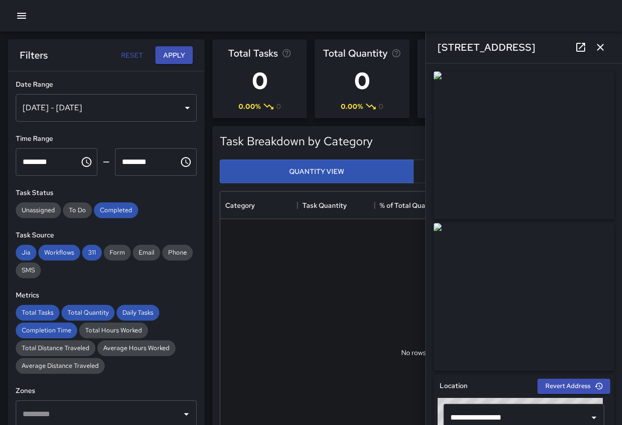
scroll to position [279, 0]
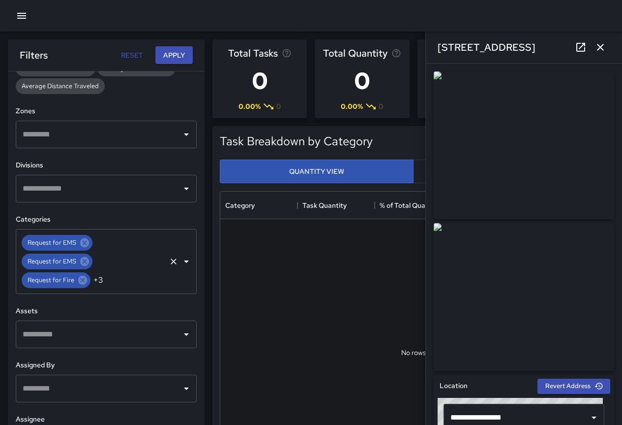
click at [171, 260] on icon "Clear" at bounding box center [174, 261] width 6 height 6
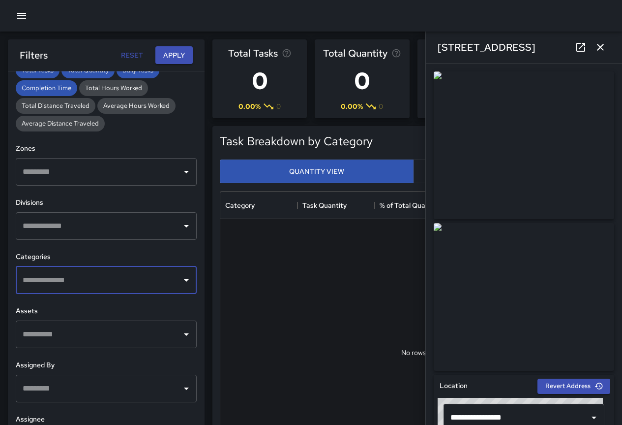
scroll to position [242, 0]
click at [181, 278] on icon "Open" at bounding box center [187, 280] width 12 height 12
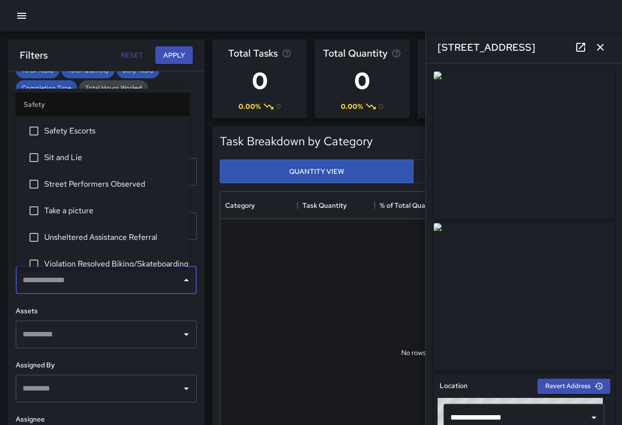
scroll to position [3154, 0]
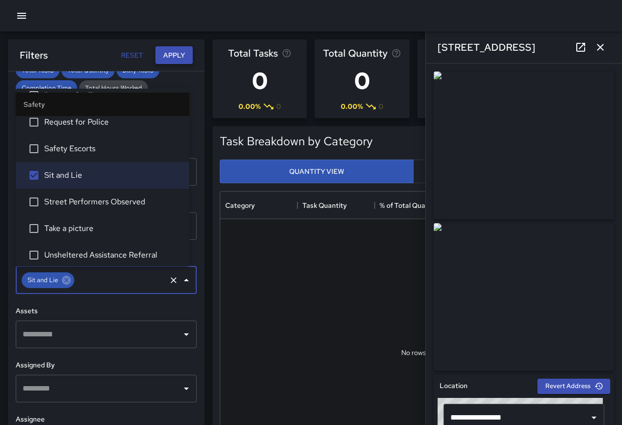
click at [173, 56] on button "Apply" at bounding box center [173, 55] width 37 height 18
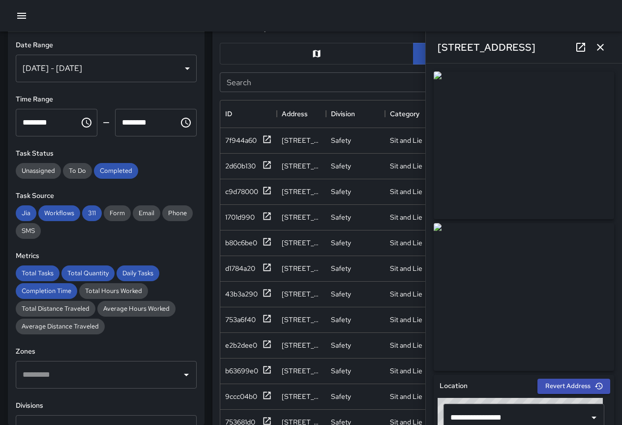
scroll to position [541, 0]
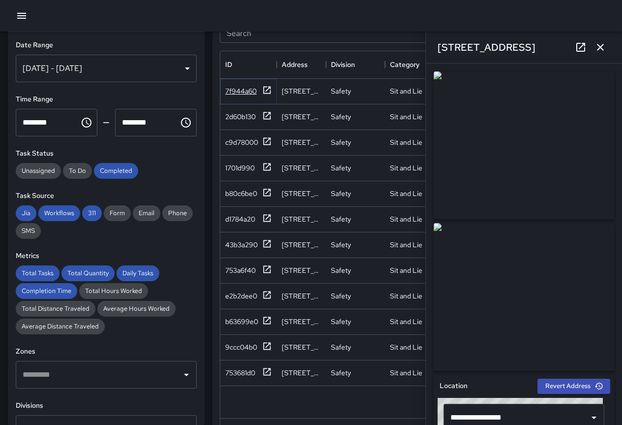
click at [245, 89] on div "7f944a60" at bounding box center [240, 91] width 31 height 10
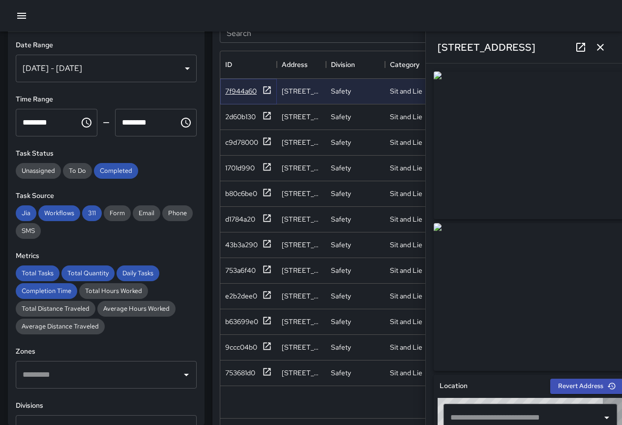
type input "**********"
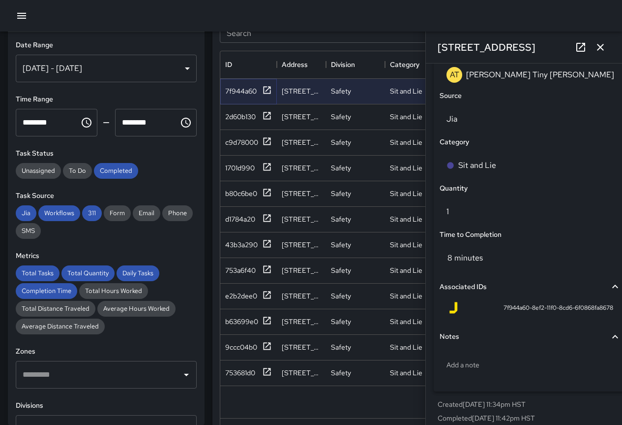
scroll to position [639, 0]
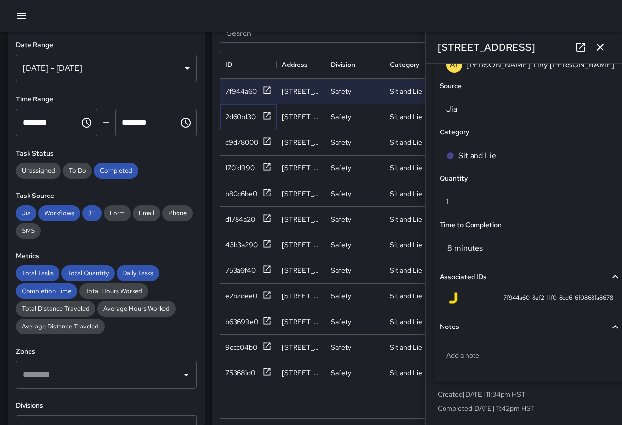
click at [242, 116] on div "2d60b130" at bounding box center [240, 117] width 31 height 10
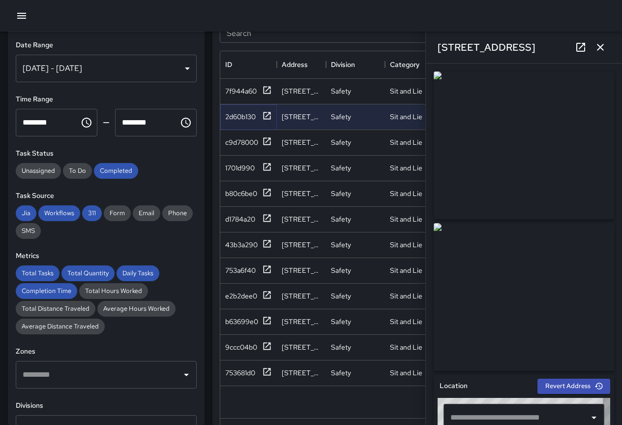
type input "**********"
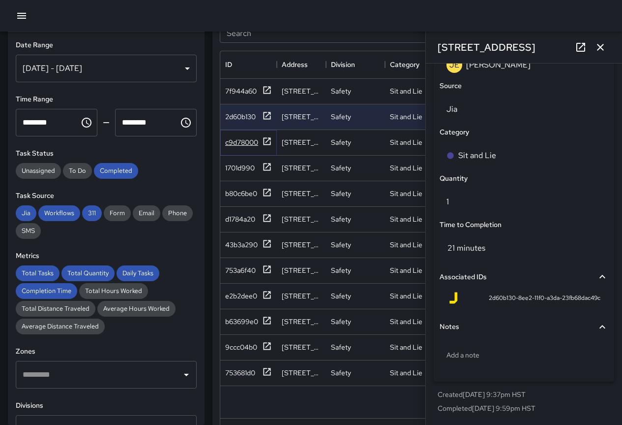
click at [241, 143] on div "c9d78000" at bounding box center [241, 142] width 33 height 10
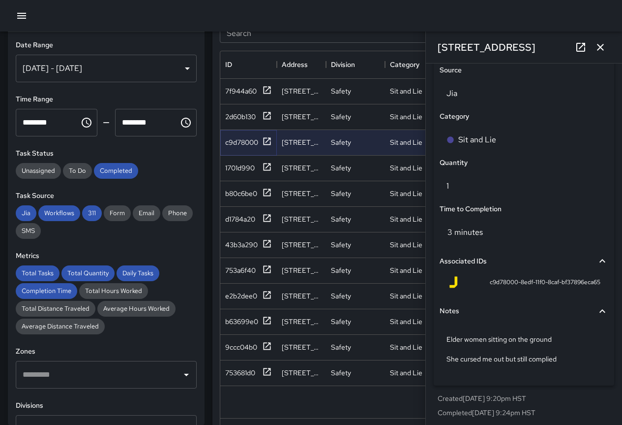
scroll to position [659, 0]
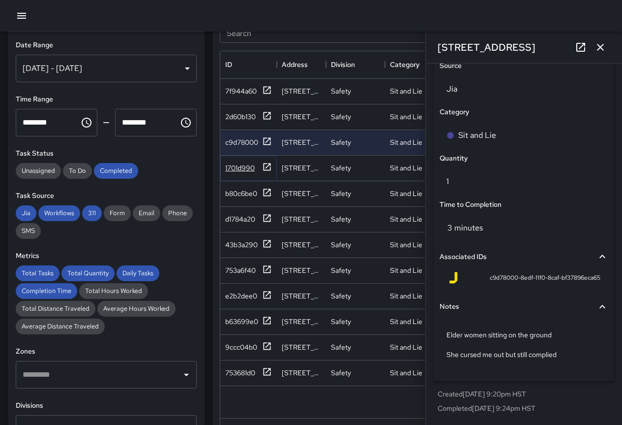
click at [230, 170] on div "1701d990" at bounding box center [240, 168] width 30 height 10
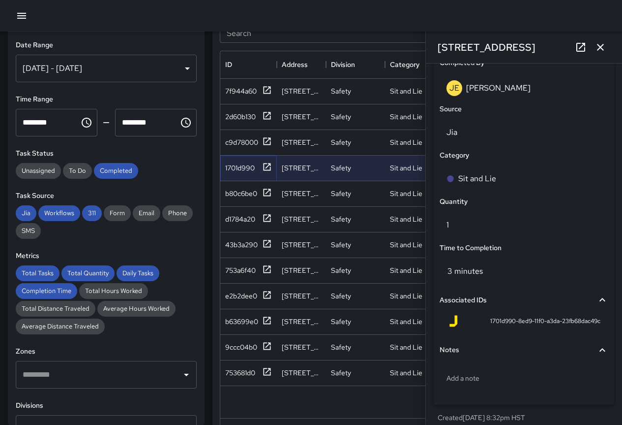
scroll to position [639, 0]
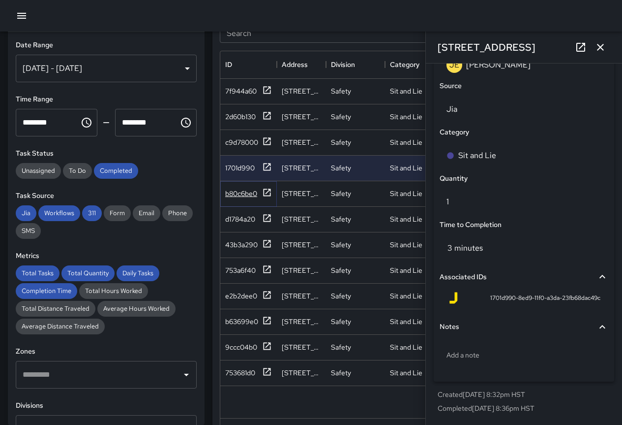
click at [245, 189] on div "b80c6be0" at bounding box center [241, 193] width 32 height 10
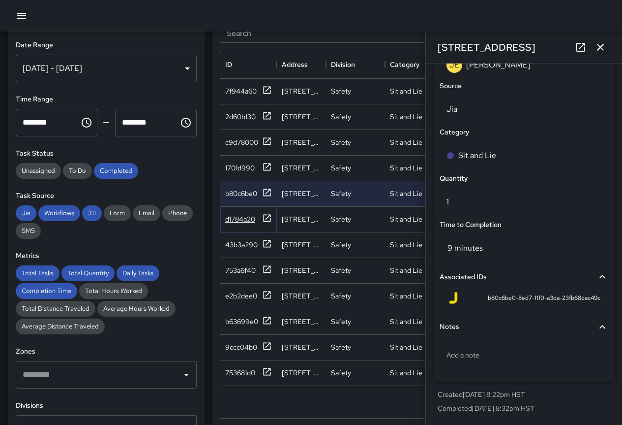
click at [248, 216] on div "d1784a20" at bounding box center [240, 219] width 30 height 10
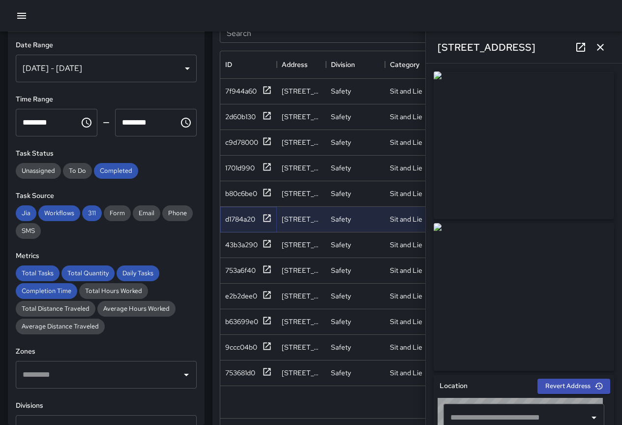
type input "**********"
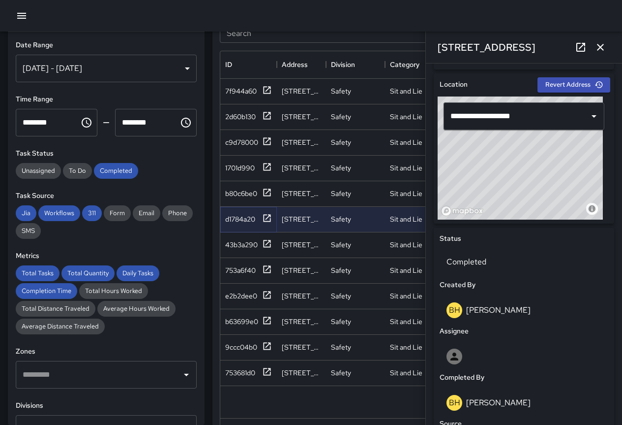
scroll to position [659, 0]
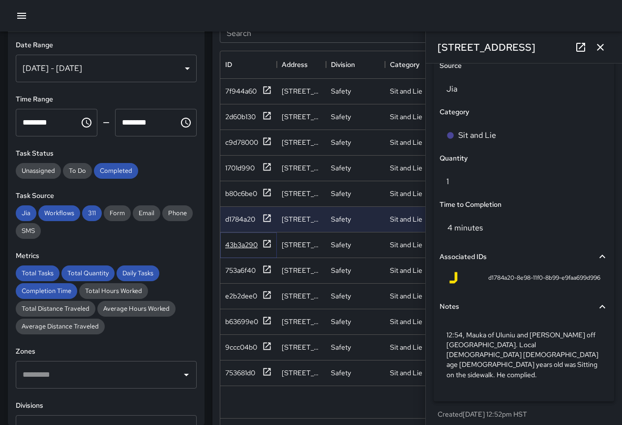
click at [251, 241] on div "43b3a290" at bounding box center [241, 245] width 32 height 10
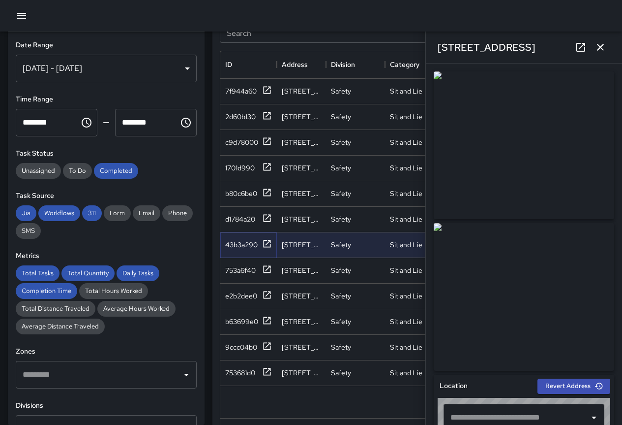
type input "**********"
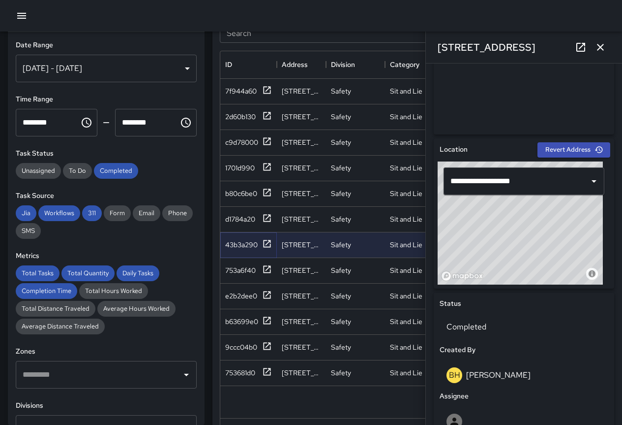
scroll to position [669, 0]
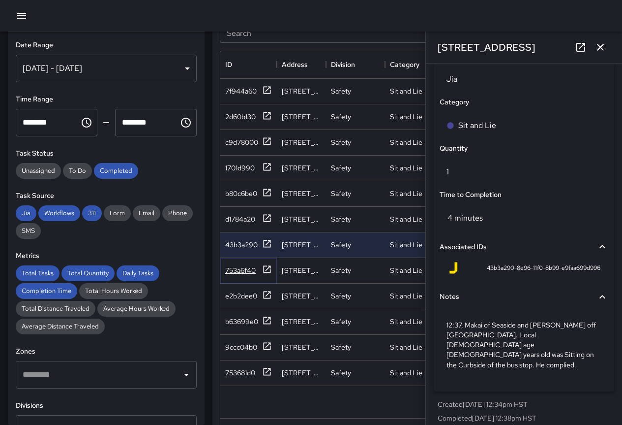
click at [245, 268] on div "753a6f40" at bounding box center [240, 270] width 31 height 10
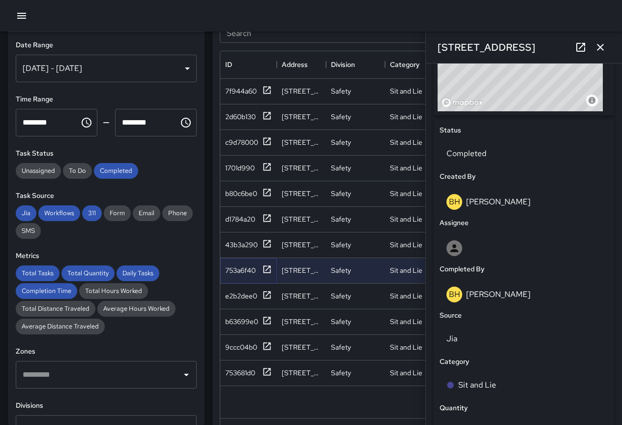
scroll to position [678, 0]
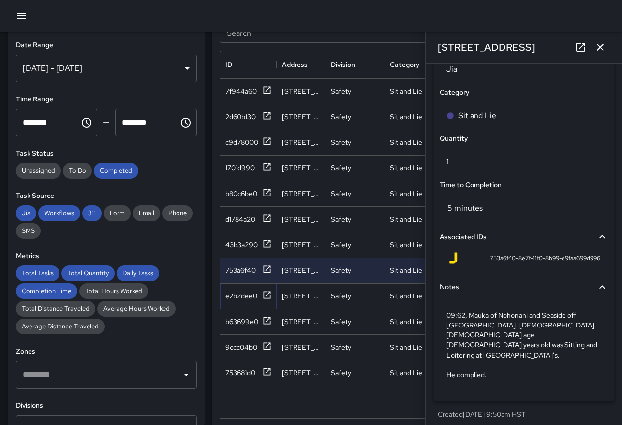
click at [245, 298] on div "e2b2dee0" at bounding box center [241, 296] width 32 height 10
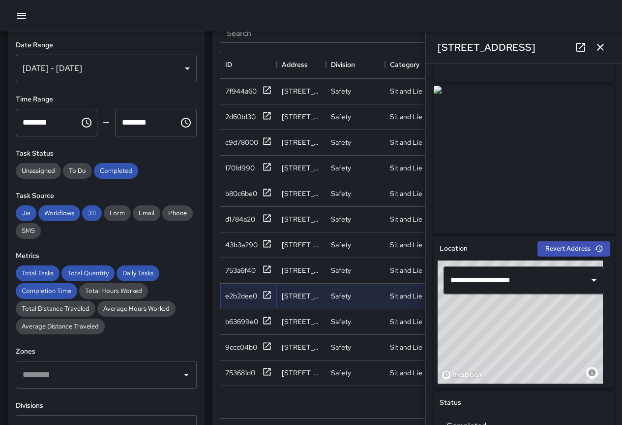
scroll to position [134, 0]
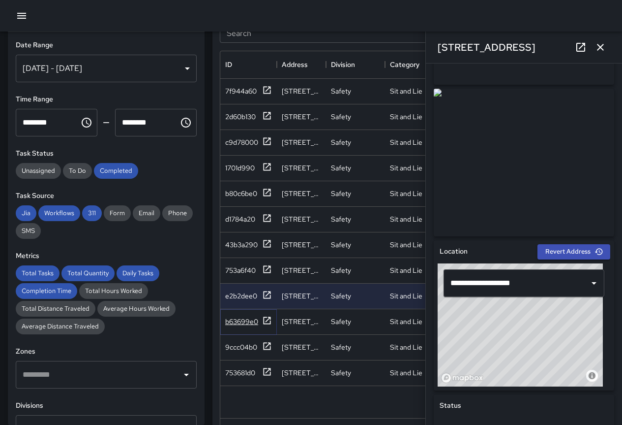
click at [229, 317] on div "b63699e0" at bounding box center [241, 321] width 33 height 10
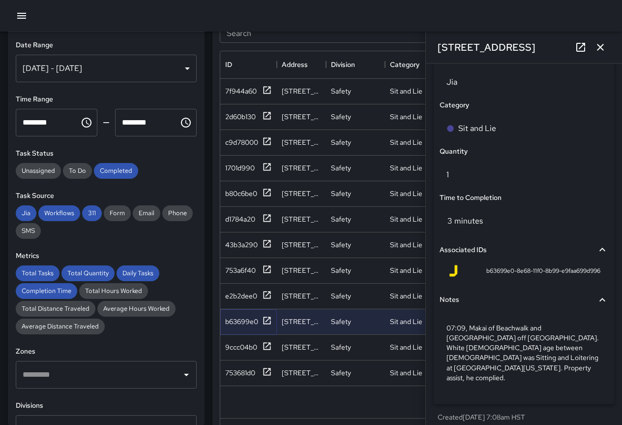
scroll to position [669, 0]
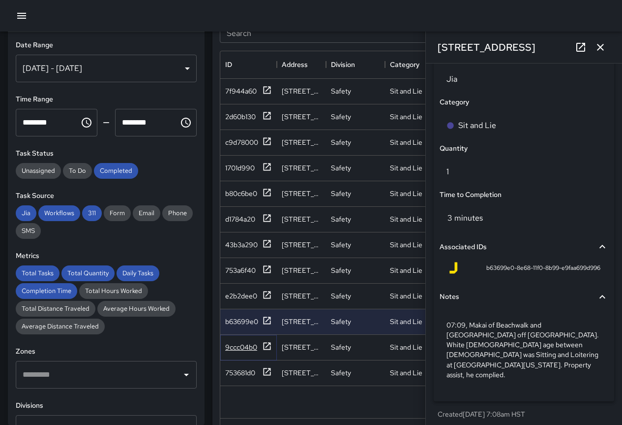
click at [230, 345] on div "9ccc04b0" at bounding box center [241, 347] width 32 height 10
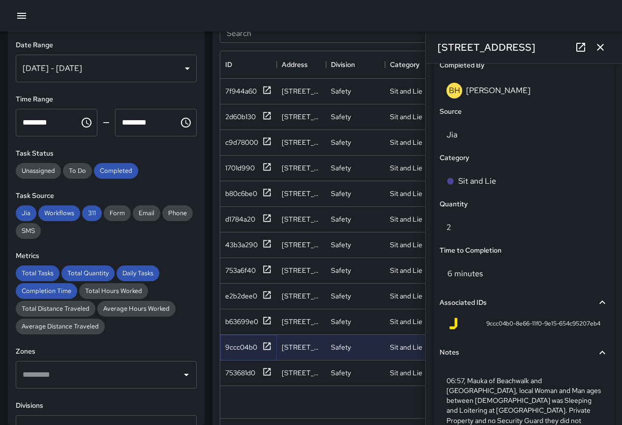
scroll to position [678, 0]
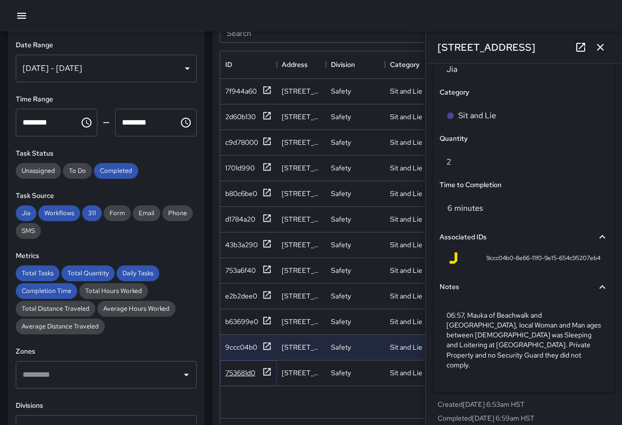
click at [243, 371] on div "753681d0" at bounding box center [240, 373] width 30 height 10
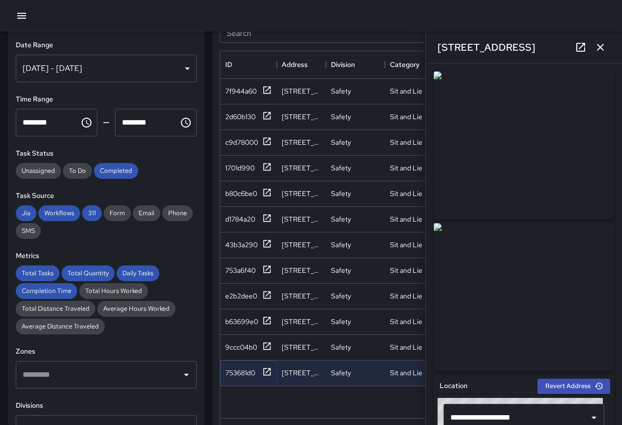
scroll to position [639, 0]
